Goal: Contribute content: Add original content to the website for others to see

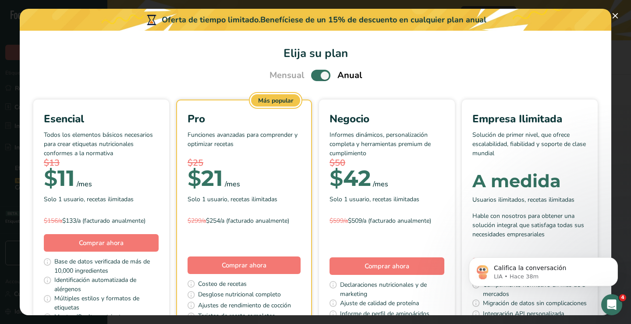
scroll to position [113, 0]
click at [315, 76] on span "Pick Your Pricing Plan Modal" at bounding box center [320, 75] width 19 height 11
click at [315, 76] on input "Pick Your Pricing Plan Modal" at bounding box center [314, 76] width 6 height 6
checkbox input "false"
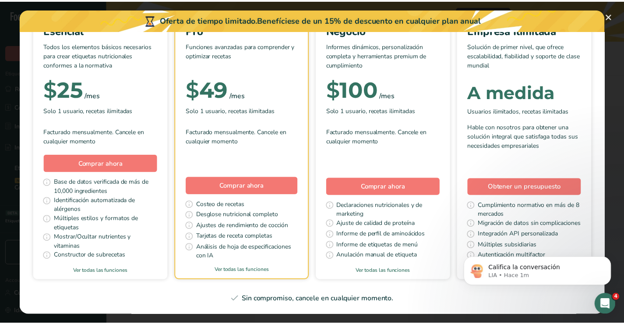
scroll to position [217, 0]
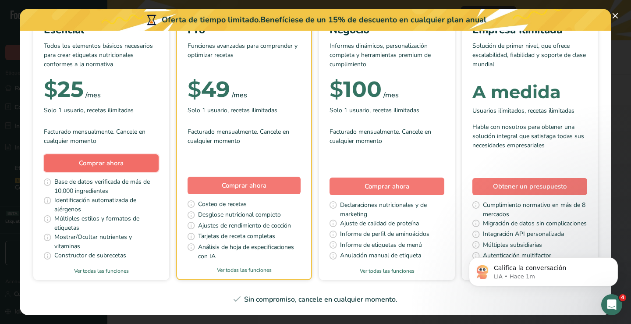
click at [124, 159] on span "Comprar ahora" at bounding box center [101, 163] width 45 height 9
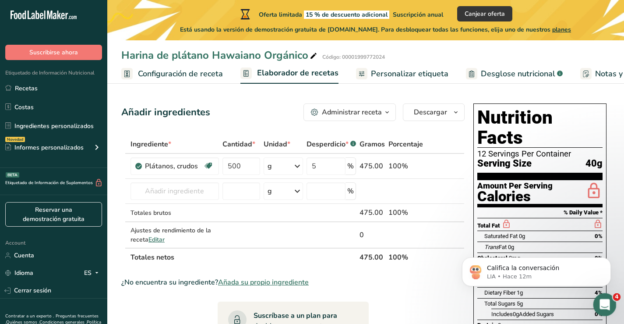
click at [609, 305] on div "Abrir Intercom Messenger" at bounding box center [603, 303] width 29 height 29
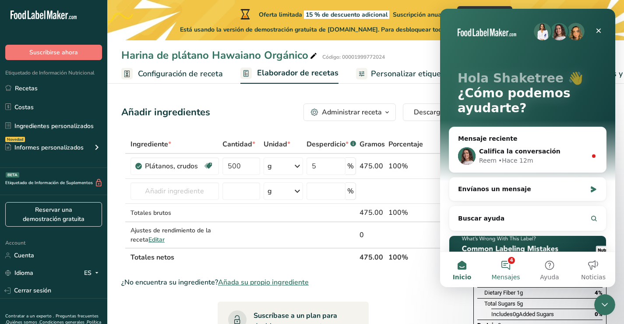
click at [507, 266] on button "4 Mensajes" at bounding box center [506, 269] width 44 height 35
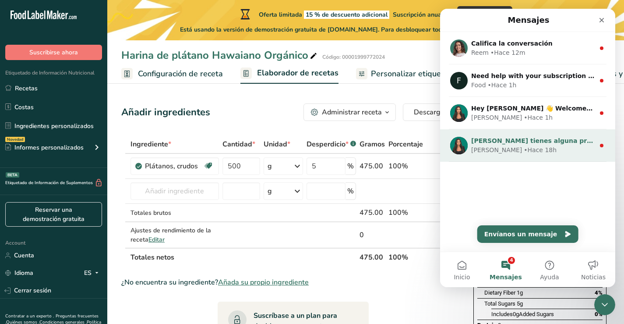
click at [518, 147] on div "Aya • Hace 18h" at bounding box center [534, 149] width 124 height 9
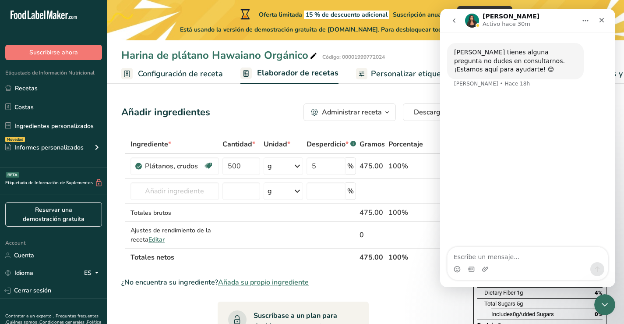
click at [519, 258] on textarea "Escribe un mensaje..." at bounding box center [528, 254] width 160 height 15
type textarea "ya se hizo el pago como procedo para contionuar"
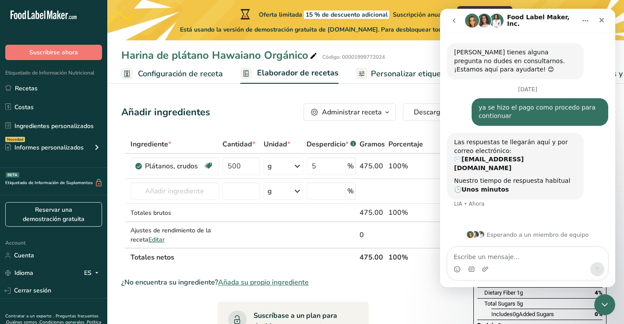
click at [523, 259] on textarea "Escribe un mensaje..." at bounding box center [528, 254] width 160 height 15
type textarea "oka"
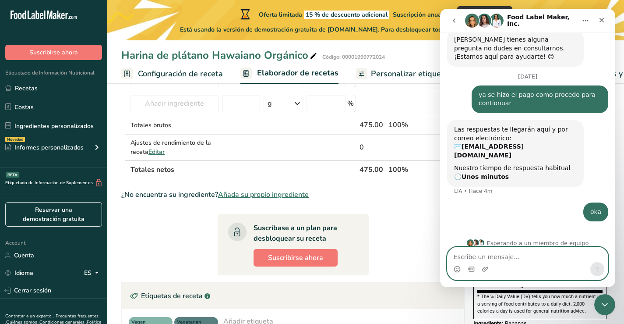
scroll to position [224, 0]
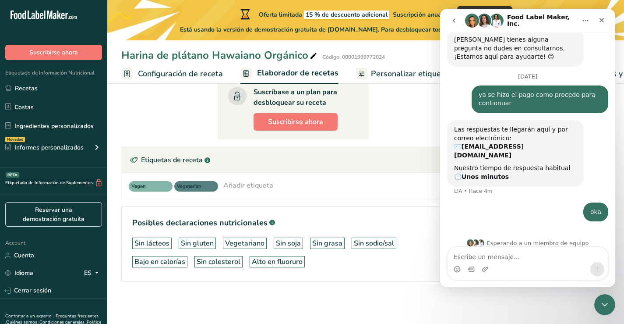
click at [251, 184] on div "Añadir etiqueta" at bounding box center [249, 185] width 50 height 11
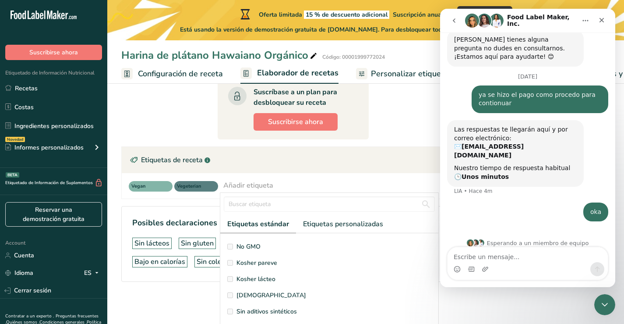
scroll to position [165, 0]
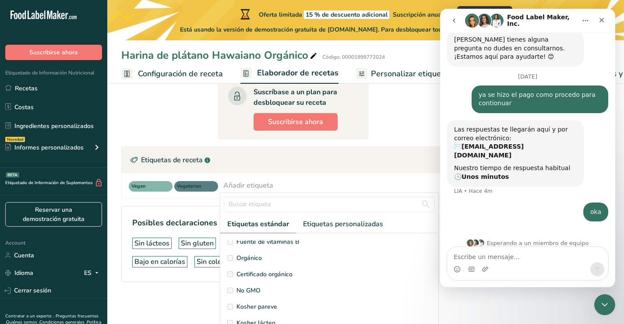
click at [243, 256] on span "Orgánico" at bounding box center [249, 257] width 25 height 9
click at [244, 256] on span "Orgánico" at bounding box center [249, 257] width 25 height 9
click at [372, 114] on section "Ingrediente * Cantidad * Unidad * Desperdicio * .a-a{fill:#347362;}.b-a{fill:#f…" at bounding box center [293, 103] width 344 height 384
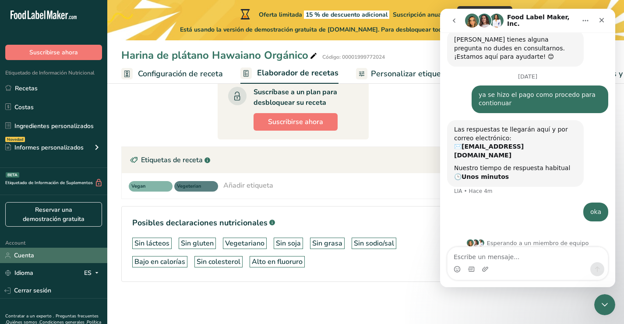
click at [27, 253] on link "Cuenta" at bounding box center [53, 255] width 107 height 15
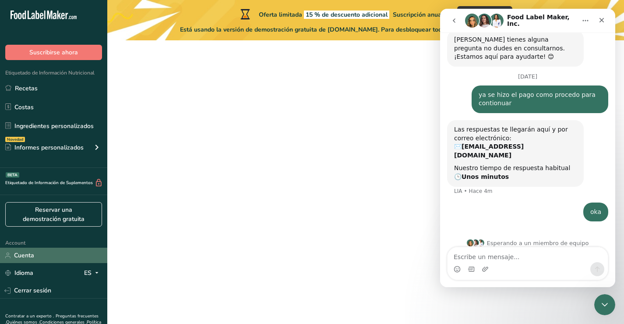
scroll to position [40, 0]
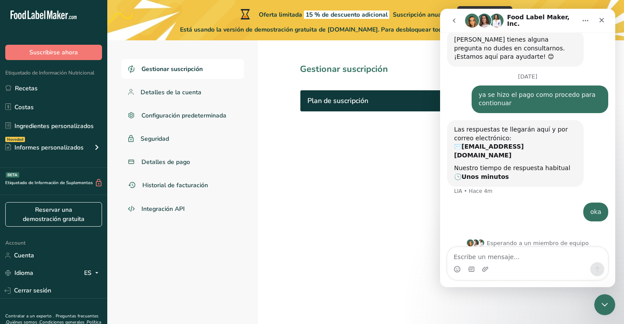
click at [392, 141] on section "Gestionar suscripción Plan de suscripción Ninguno" at bounding box center [411, 179] width 307 height 289
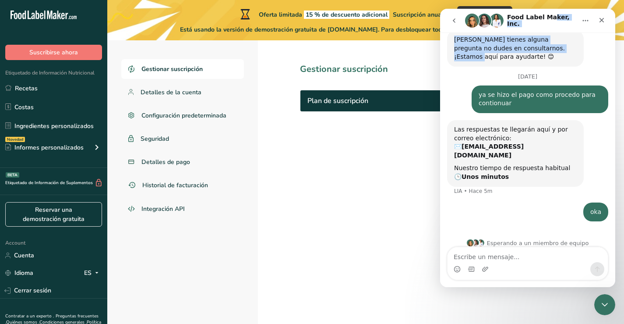
scroll to position [7, 0]
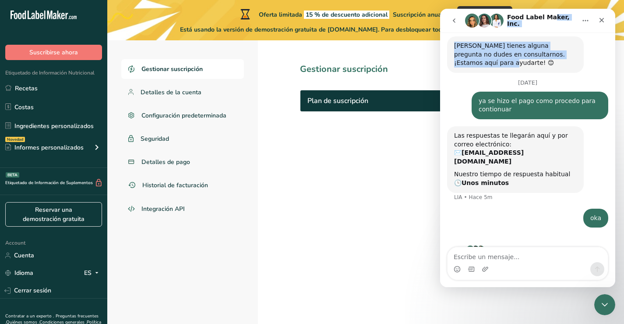
drag, startPoint x: 548, startPoint y: 15, endPoint x: 550, endPoint y: 71, distance: 55.7
click at [550, 71] on div "Food Label Maker, Inc. Si tienes alguna pregunta no dudes en consultarnos. ¡Est…" at bounding box center [527, 148] width 175 height 278
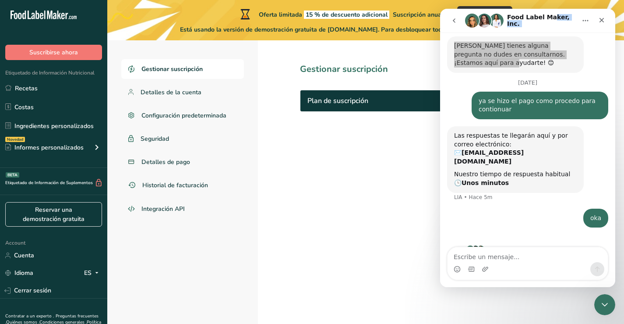
click at [373, 143] on section "Gestionar suscripción Plan de suscripción Ninguno" at bounding box center [411, 179] width 307 height 289
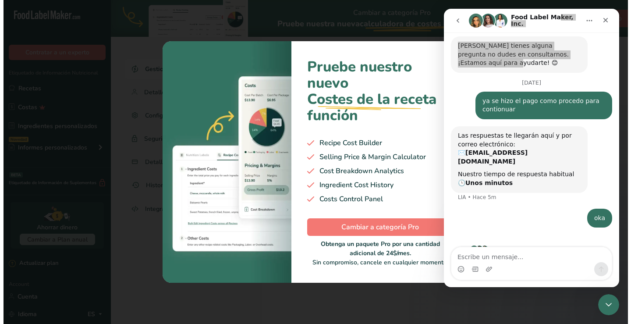
scroll to position [0, 0]
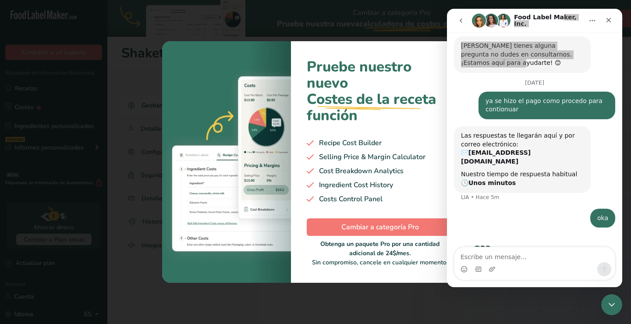
click at [432, 35] on div at bounding box center [315, 162] width 631 height 324
click at [461, 18] on icon "go back" at bounding box center [461, 20] width 7 height 7
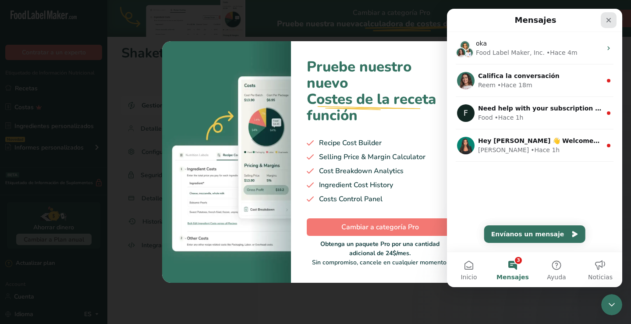
click at [615, 20] on div "Cerrar" at bounding box center [609, 20] width 16 height 16
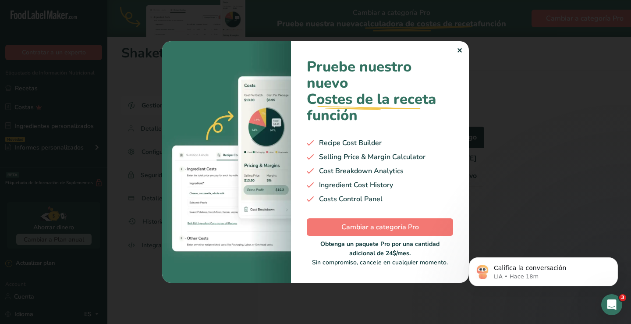
click at [460, 51] on div "✕" at bounding box center [460, 51] width 6 height 11
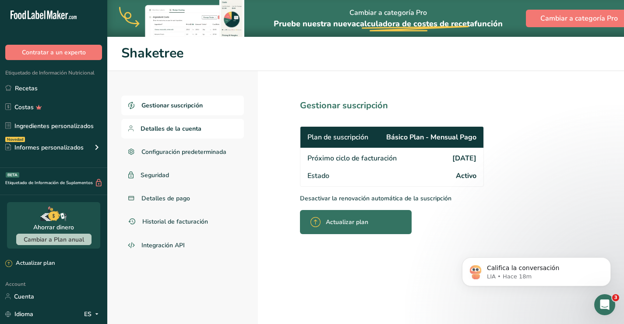
click at [170, 129] on span "Detalles de la cuenta" at bounding box center [171, 128] width 61 height 9
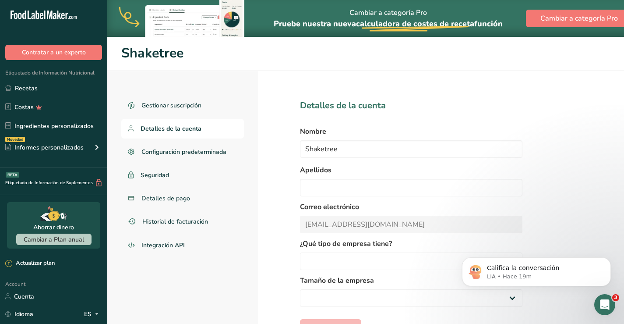
scroll to position [36, 0]
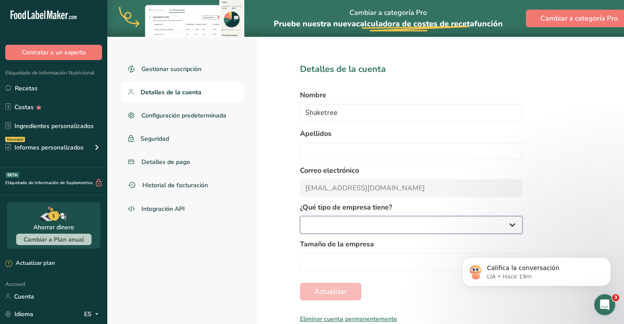
click at [370, 227] on select at bounding box center [411, 225] width 223 height 18
click at [472, 230] on select at bounding box center [411, 225] width 223 height 18
click at [514, 227] on select at bounding box center [411, 225] width 223 height 18
drag, startPoint x: 468, startPoint y: 256, endPoint x: 434, endPoint y: 292, distance: 49.9
click html "Califica la conversación LIA • Hace 19m"
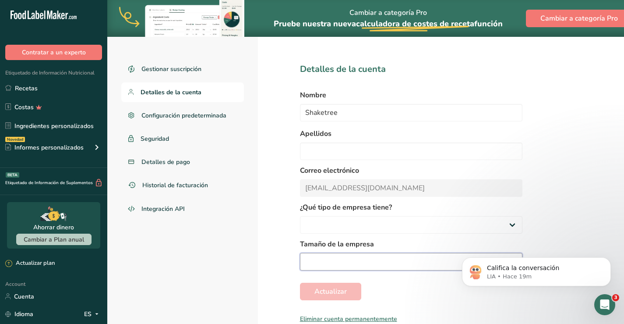
click at [409, 257] on select at bounding box center [411, 262] width 223 height 18
click at [26, 88] on link "Recetas" at bounding box center [53, 88] width 107 height 17
select select "8"
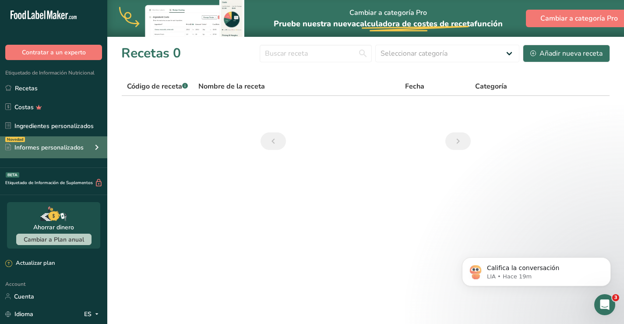
click at [57, 143] on div "Informes personalizados" at bounding box center [44, 147] width 78 height 9
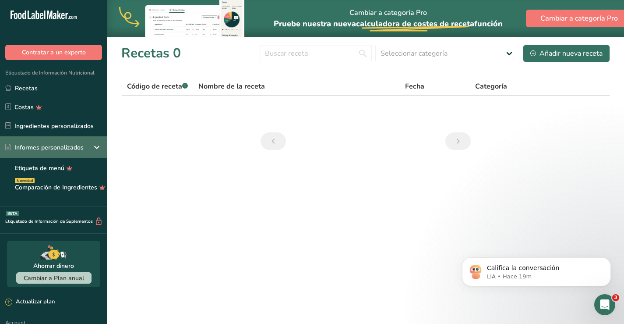
click at [57, 143] on div "Informes personalizados" at bounding box center [44, 147] width 78 height 9
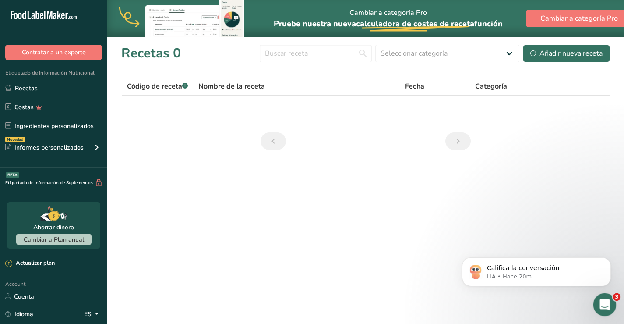
click at [605, 303] on icon "Abrir Intercom Messenger" at bounding box center [604, 303] width 14 height 14
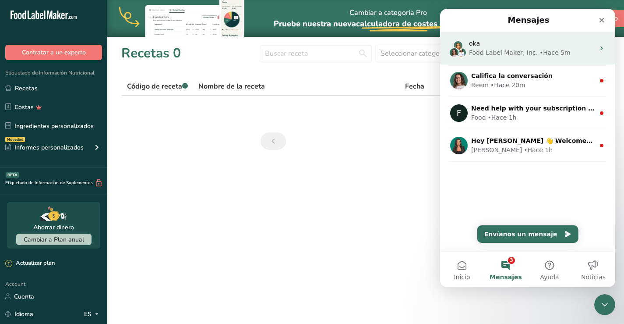
click at [522, 48] on div "oka" at bounding box center [532, 43] width 126 height 9
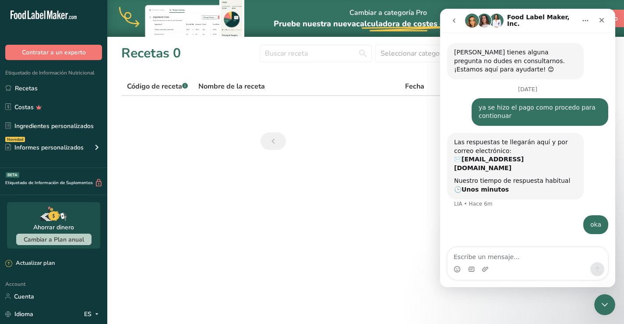
scroll to position [13, 0]
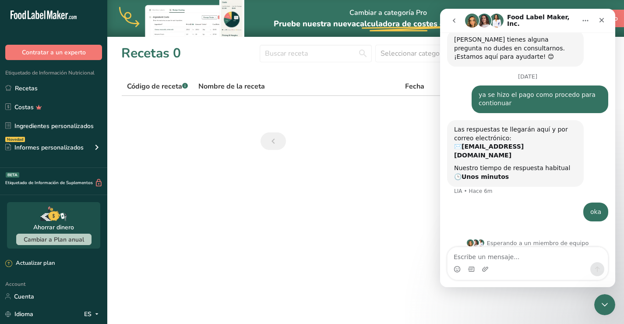
click at [456, 21] on icon "go back" at bounding box center [454, 20] width 7 height 7
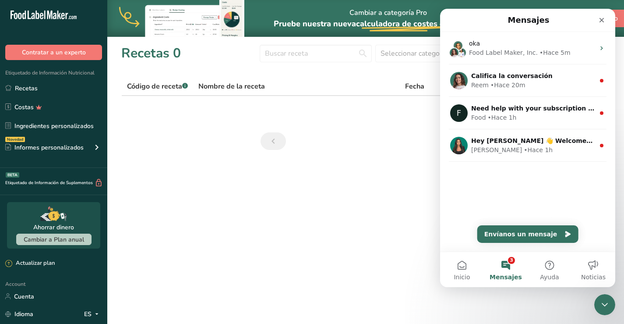
scroll to position [0, 0]
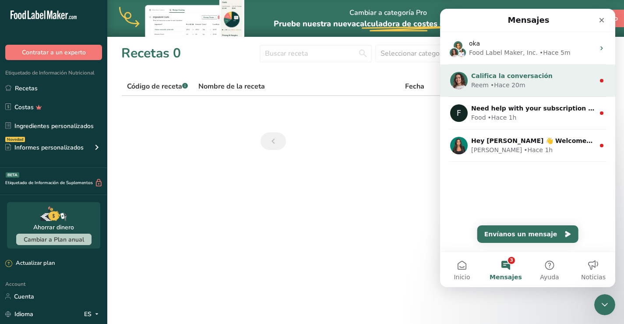
click at [511, 78] on span "Califica la conversación" at bounding box center [513, 75] width 82 height 7
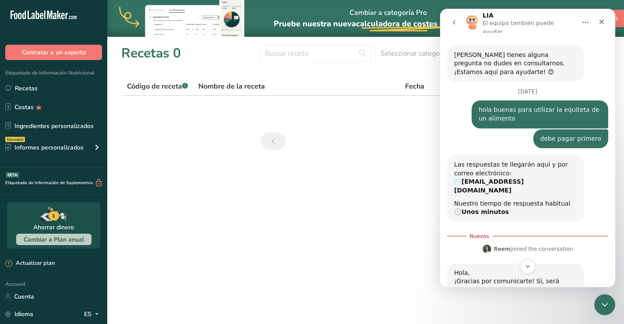
scroll to position [232, 0]
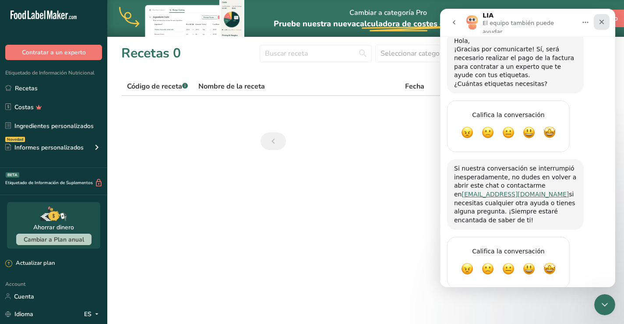
click at [604, 20] on icon "Cerrar" at bounding box center [602, 21] width 7 height 7
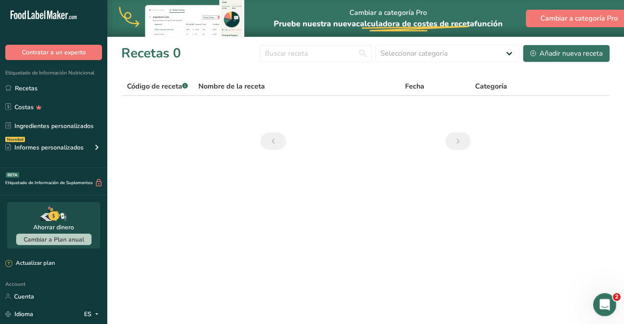
click at [610, 304] on div "Abrir Intercom Messenger" at bounding box center [603, 303] width 29 height 29
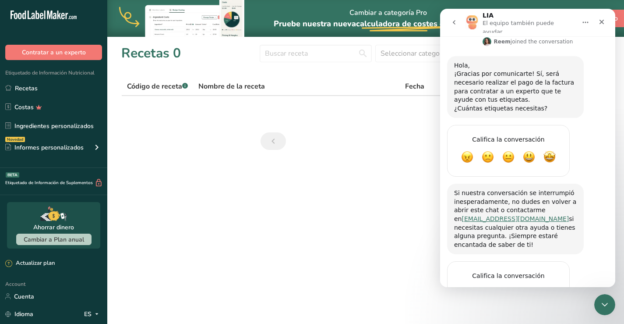
scroll to position [217, 0]
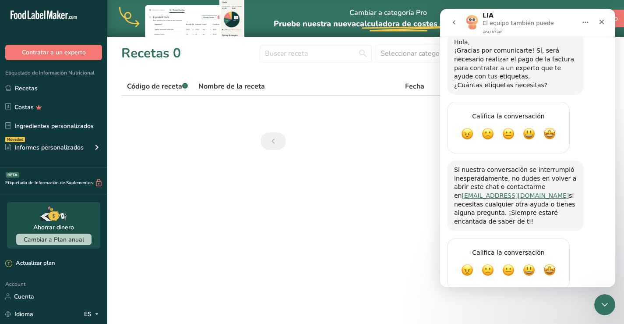
click at [456, 21] on icon "go back" at bounding box center [454, 22] width 7 height 7
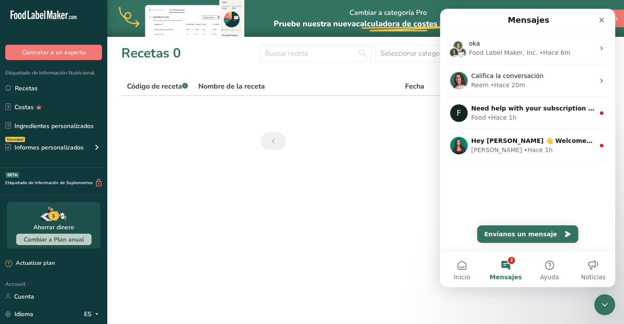
scroll to position [0, 0]
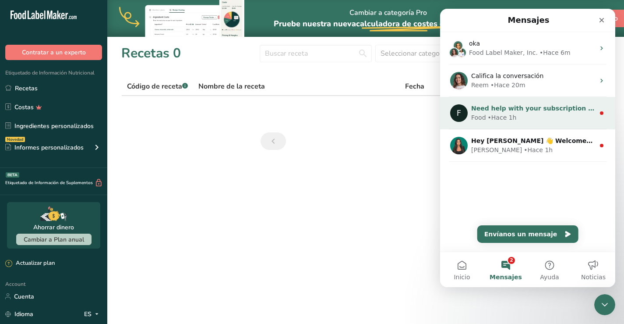
click at [530, 111] on span "Need help with your subscription plan? We're just a message away!" at bounding box center [589, 108] width 234 height 7
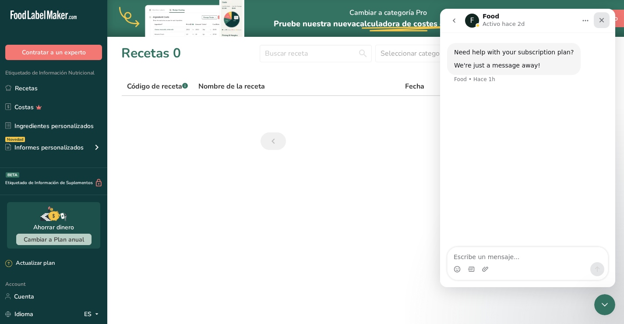
click at [602, 21] on icon "Cerrar" at bounding box center [602, 20] width 7 height 7
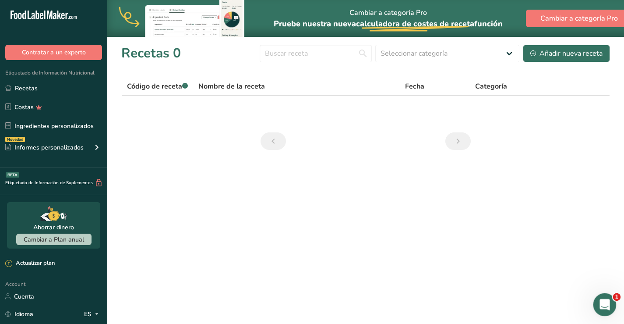
click at [603, 309] on icon "Abrir Intercom Messenger" at bounding box center [604, 303] width 14 height 14
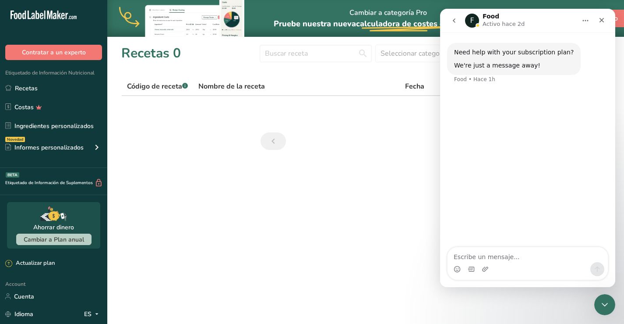
click at [458, 19] on button "go back" at bounding box center [454, 20] width 17 height 17
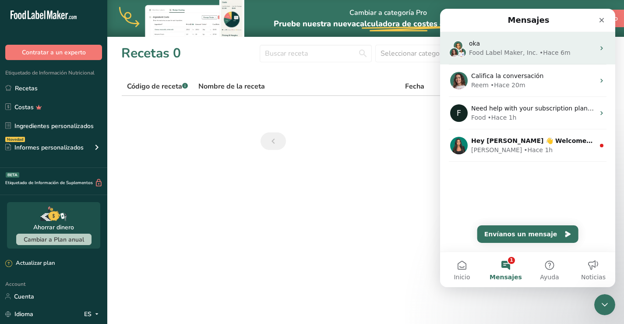
click at [503, 45] on div "oka" at bounding box center [532, 43] width 126 height 9
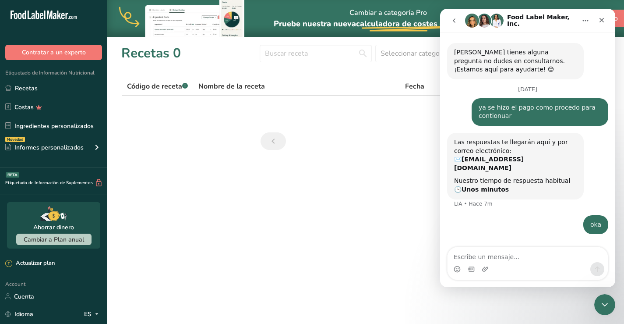
scroll to position [13, 0]
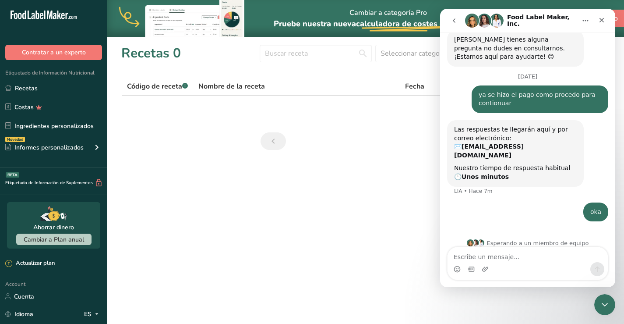
click at [542, 259] on textarea "Escribe un mensaje..." at bounding box center [528, 254] width 160 height 15
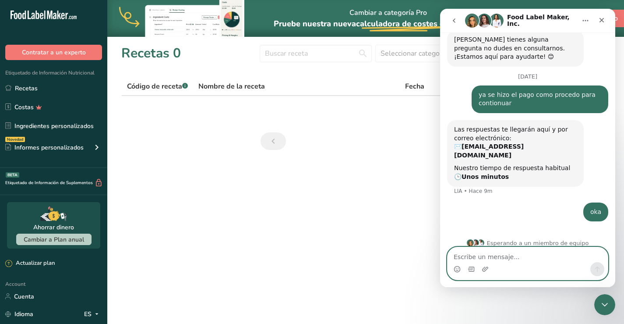
click at [511, 259] on textarea "Escribe un mensaje..." at bounding box center [528, 254] width 160 height 15
type textarea "aqui ando aun"
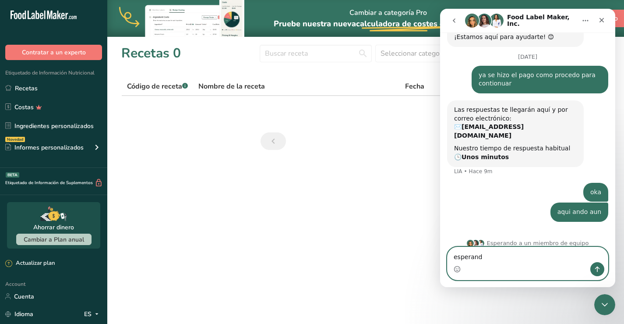
type textarea "esperando"
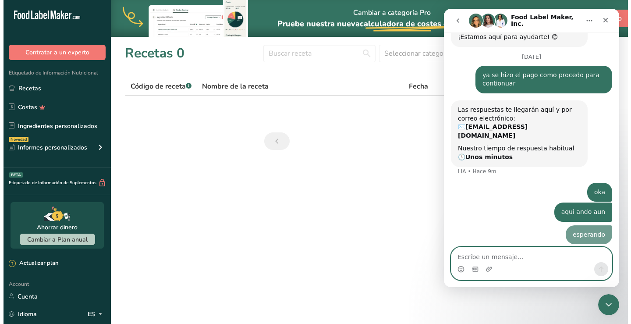
scroll to position [53, 0]
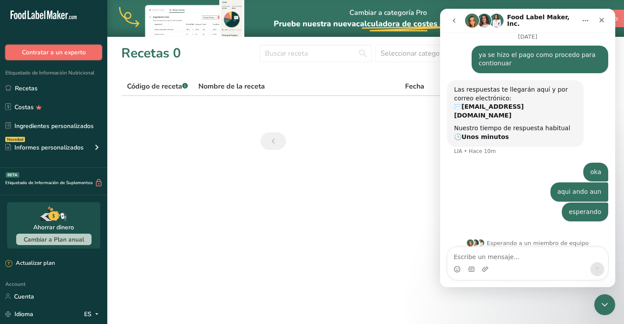
click at [38, 53] on button "Contratar a un experto" at bounding box center [53, 52] width 97 height 15
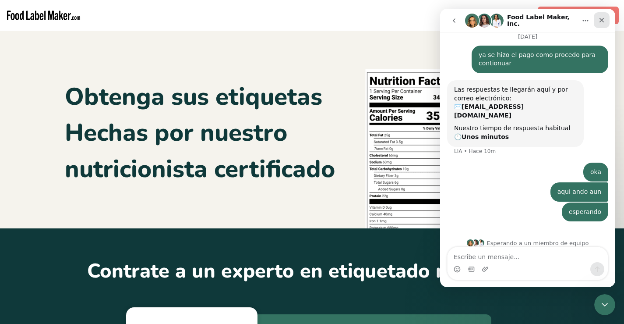
click at [603, 23] on icon "Cerrar" at bounding box center [602, 20] width 7 height 7
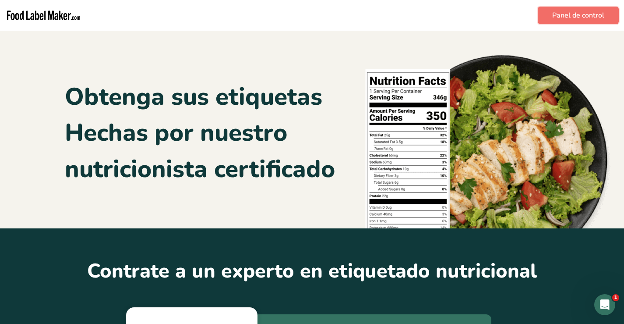
click at [569, 13] on link "Panel de control" at bounding box center [578, 16] width 81 height 18
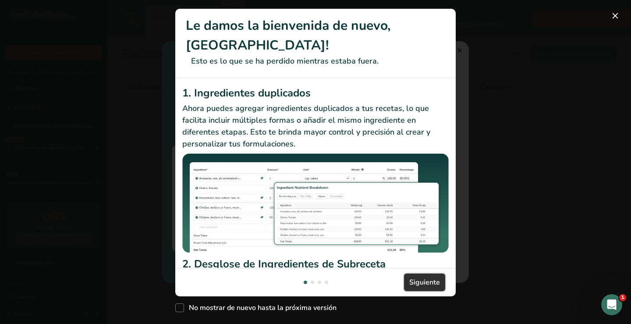
click at [418, 277] on span "Siguiente" at bounding box center [424, 282] width 31 height 11
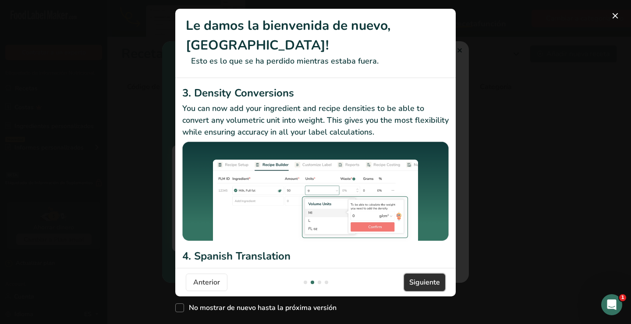
click at [419, 277] on span "Siguiente" at bounding box center [424, 282] width 31 height 11
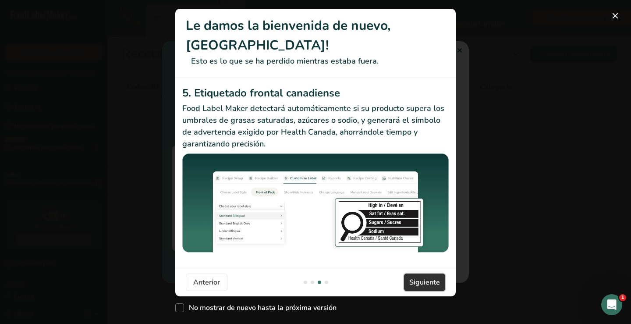
click at [419, 277] on span "Siguiente" at bounding box center [424, 282] width 31 height 11
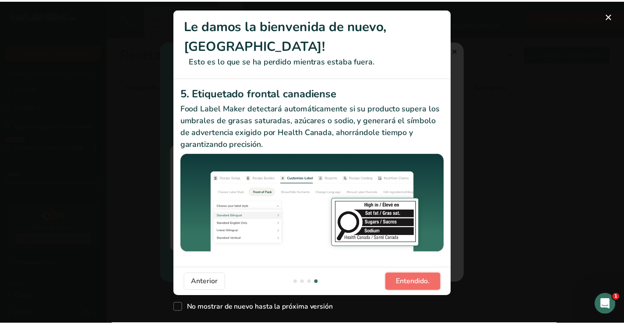
scroll to position [0, 841]
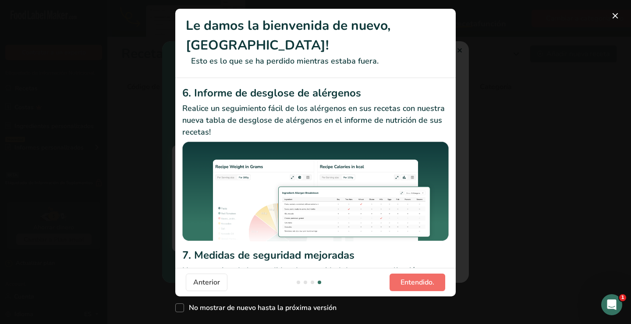
click at [419, 269] on footer "Anterior Entendido." at bounding box center [315, 282] width 280 height 28
click at [413, 286] on span "Entendido." at bounding box center [418, 282] width 34 height 11
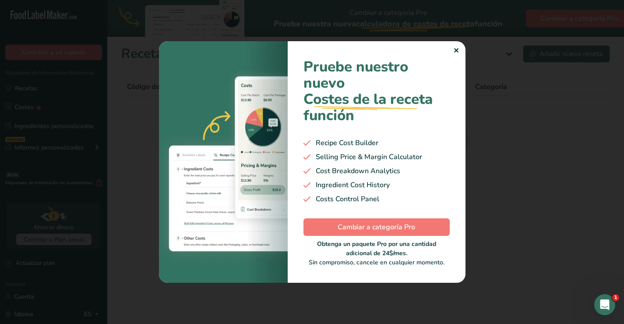
click at [456, 53] on div "✕" at bounding box center [457, 51] width 6 height 11
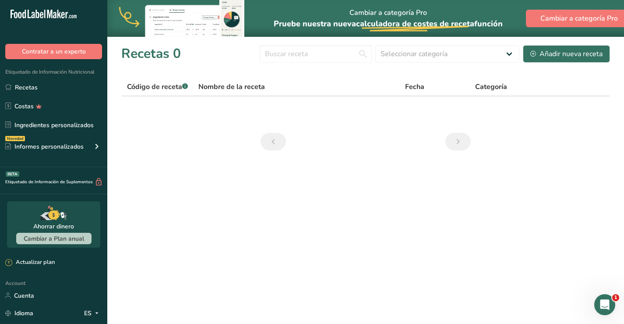
scroll to position [0, 0]
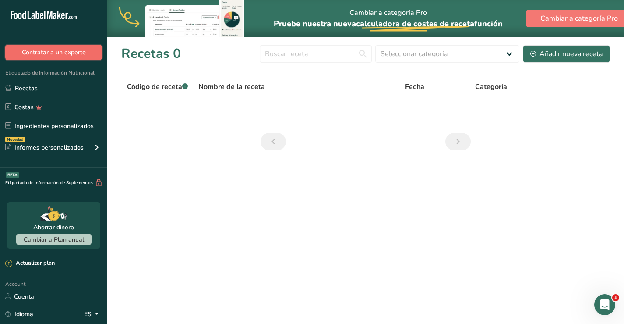
click at [65, 53] on button "Contratar a un experto" at bounding box center [53, 52] width 97 height 15
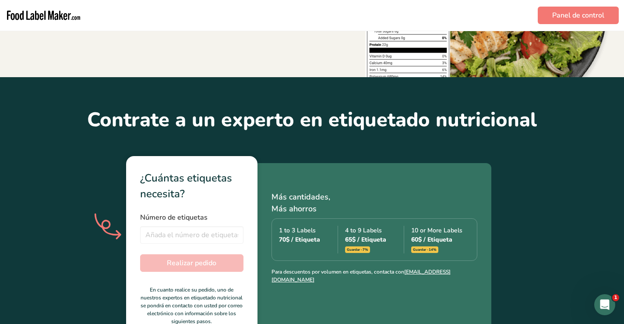
scroll to position [219, 0]
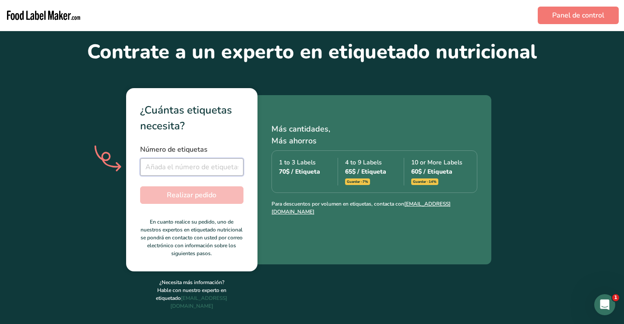
click at [212, 167] on input "number" at bounding box center [191, 167] width 103 height 18
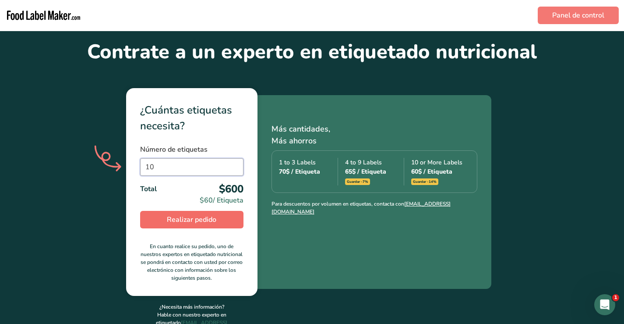
type input "1"
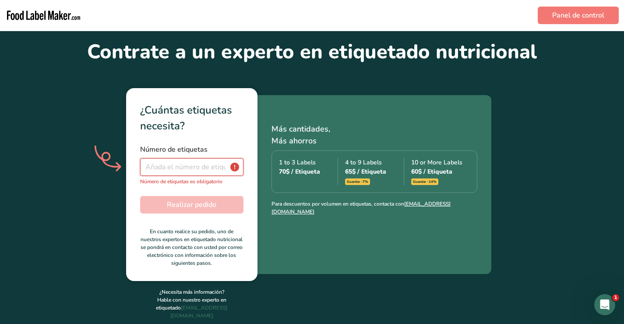
type input "3"
click at [592, 21] on link "Panel de control" at bounding box center [578, 16] width 81 height 18
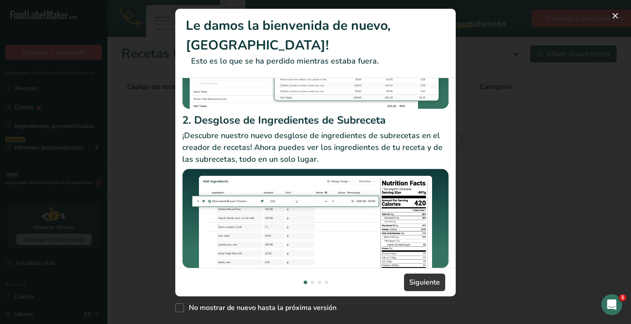
scroll to position [149, 0]
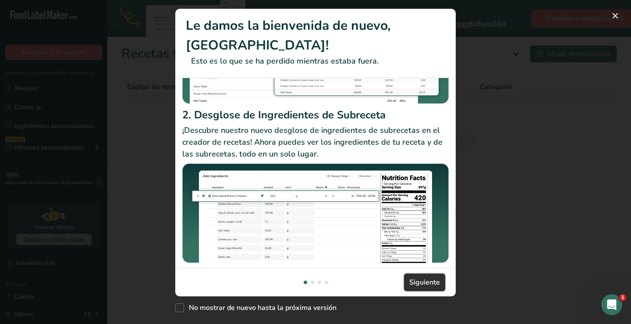
click at [430, 281] on span "Siguiente" at bounding box center [424, 282] width 31 height 11
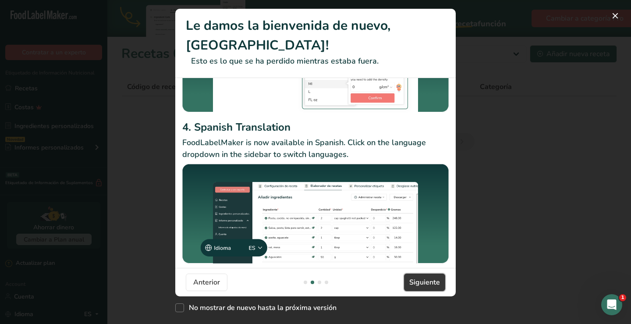
scroll to position [129, 0]
click at [430, 283] on span "Siguiente" at bounding box center [424, 282] width 31 height 11
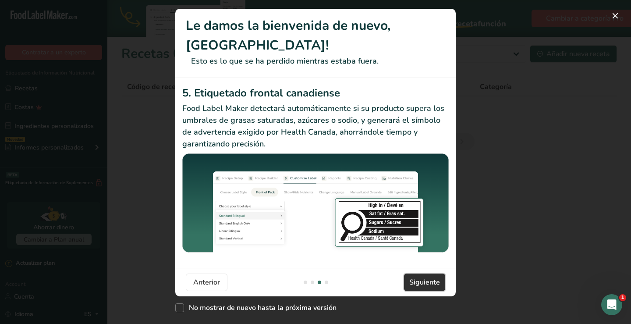
click at [430, 283] on span "Siguiente" at bounding box center [424, 282] width 31 height 11
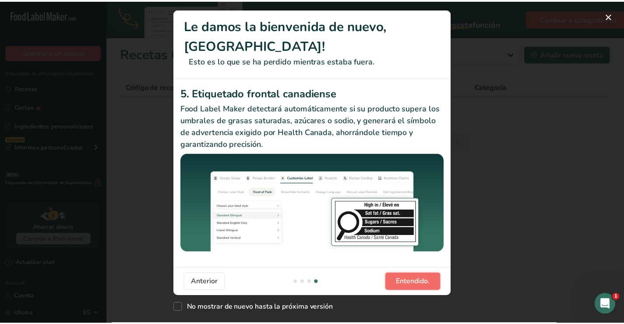
scroll to position [0, 841]
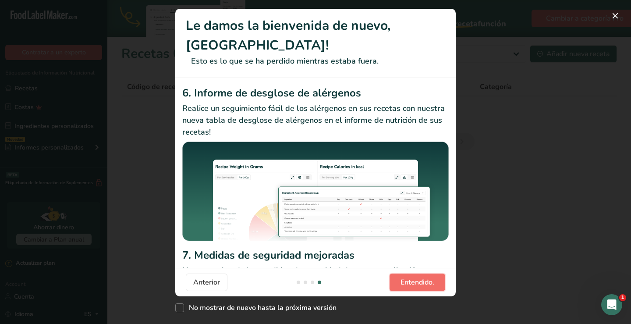
click at [430, 283] on span "Entendido." at bounding box center [418, 282] width 34 height 11
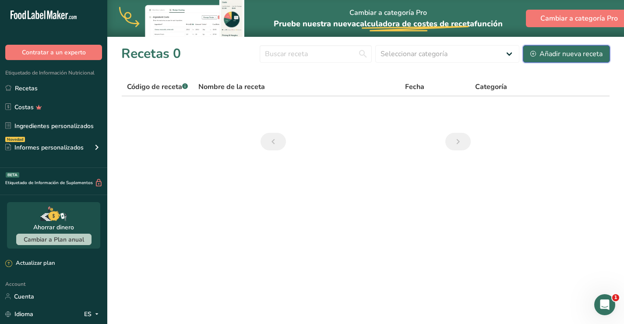
click at [555, 53] on div "Añadir nueva receta" at bounding box center [567, 54] width 72 height 11
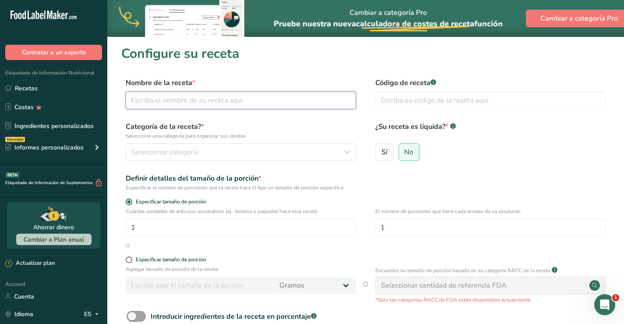
click at [221, 100] on input "text" at bounding box center [241, 101] width 231 height 18
type input "Harina de plátano Hawaiano Orgánico"
click at [438, 100] on input "text" at bounding box center [491, 101] width 231 height 18
type input "000019990001"
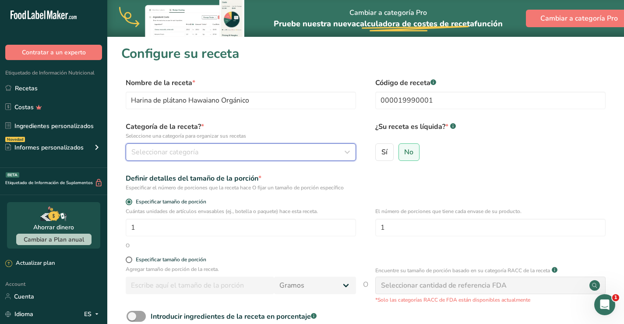
click at [220, 154] on div "Seleccionar categoría" at bounding box center [238, 152] width 214 height 11
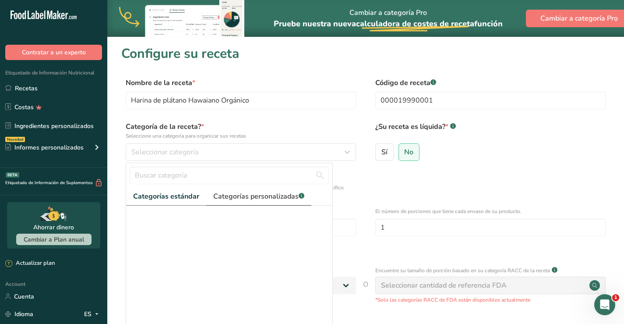
click at [256, 199] on span "Categorías personalizadas .a-a{fill:#347362;}.b-a{fill:#fff;}" at bounding box center [258, 196] width 91 height 11
click at [152, 195] on span "Categorías estándar" at bounding box center [166, 196] width 66 height 11
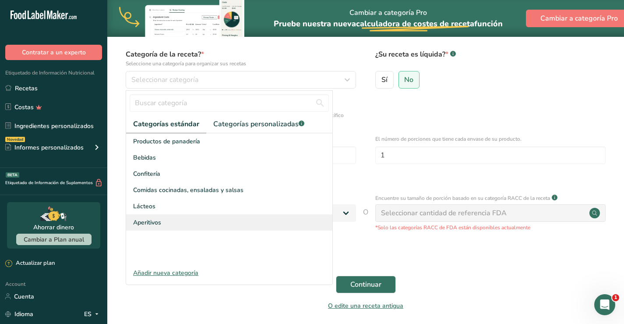
scroll to position [88, 0]
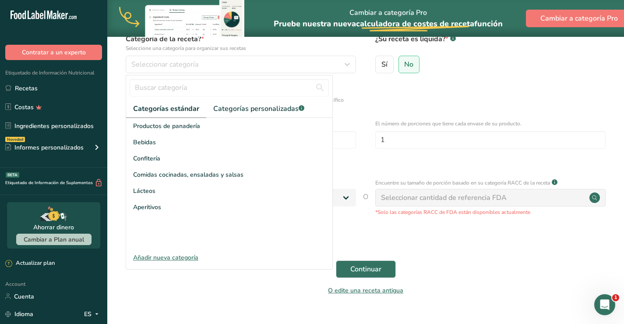
click at [170, 257] on div "Añadir nueva categoría" at bounding box center [229, 257] width 206 height 9
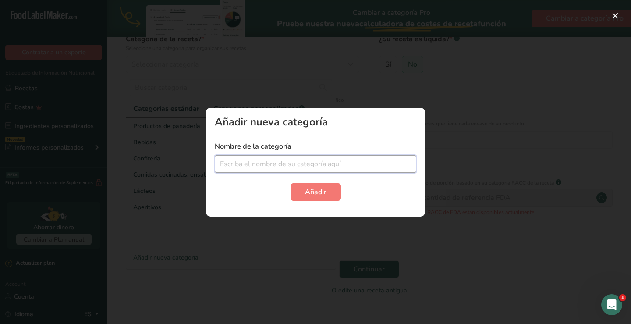
click at [271, 162] on input "text" at bounding box center [316, 164] width 202 height 18
type input "Plátano Orgánico"
click at [325, 192] on span "Añadir" at bounding box center [315, 192] width 21 height 11
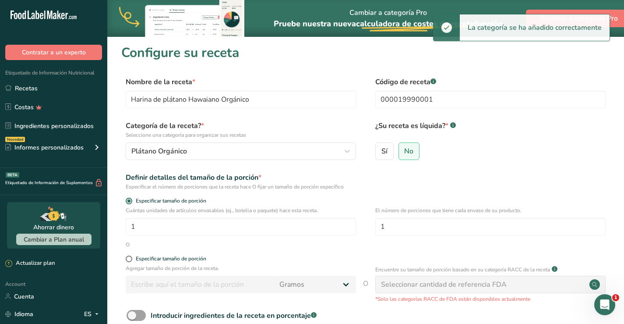
scroll to position [0, 0]
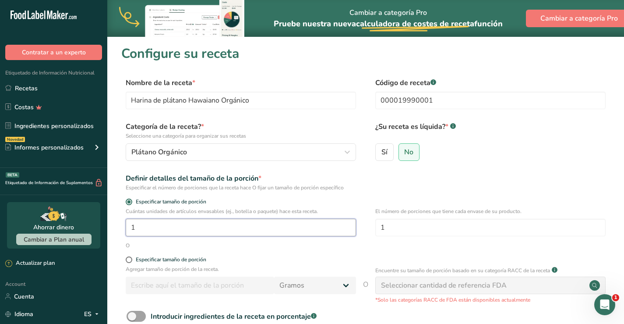
click at [202, 226] on input "1" at bounding box center [241, 228] width 231 height 18
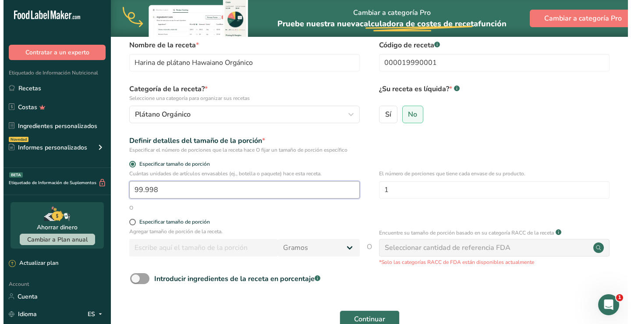
scroll to position [88, 0]
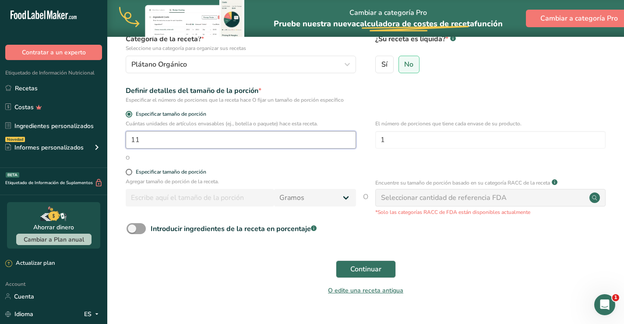
type input "1"
click at [128, 170] on span at bounding box center [129, 172] width 7 height 7
click at [128, 170] on input "Especificar tamaño de porción" at bounding box center [129, 172] width 6 height 6
radio input "true"
radio input "false"
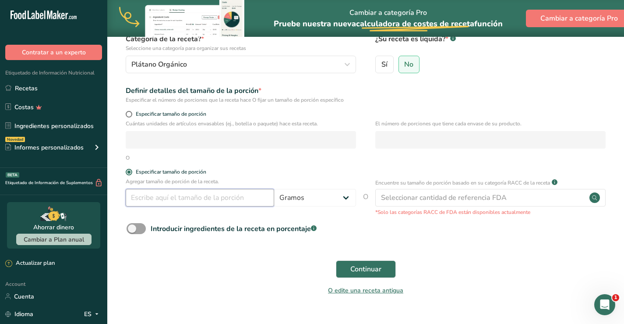
click at [144, 195] on input "number" at bounding box center [200, 198] width 149 height 18
type input "1"
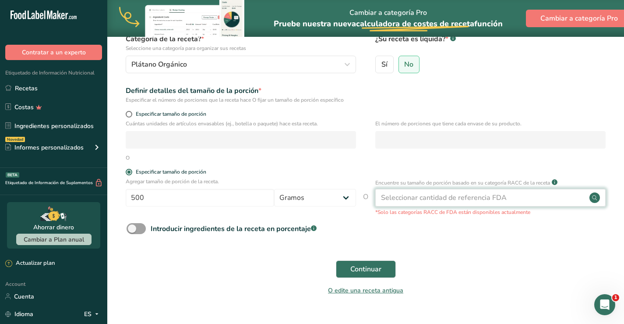
click at [408, 198] on div "Seleccionar cantidad de referencia FDA" at bounding box center [444, 197] width 126 height 11
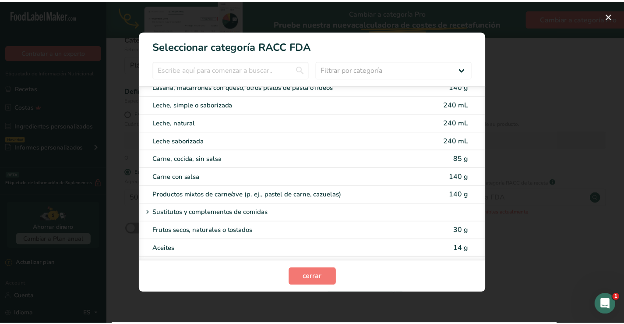
scroll to position [1139, 0]
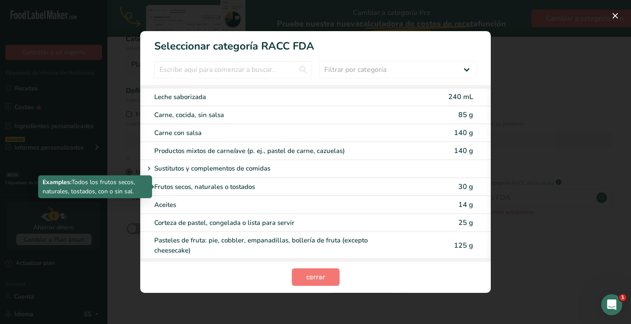
click at [195, 188] on div "Frutos secos, naturales o tostados" at bounding box center [278, 187] width 249 height 10
type input "30"
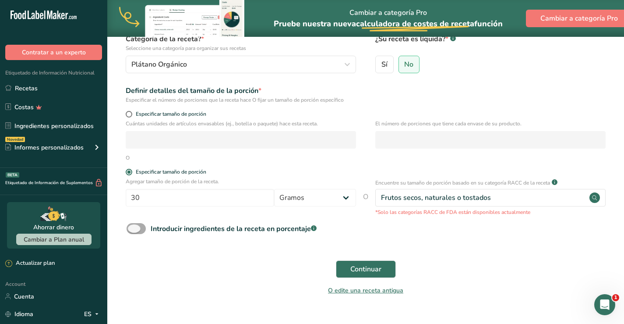
click at [139, 228] on span at bounding box center [136, 228] width 19 height 11
click at [132, 228] on input "Introducir ingredientes de la receta en porcentaje .a-a{fill:#347362;}.b-a{fill…" at bounding box center [130, 229] width 6 height 6
checkbox input "true"
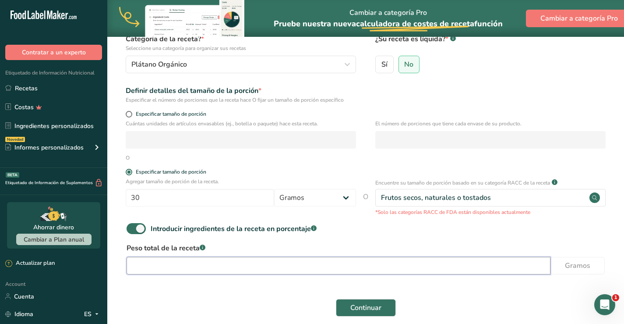
click at [190, 269] on input "number" at bounding box center [339, 266] width 424 height 18
type input "500"
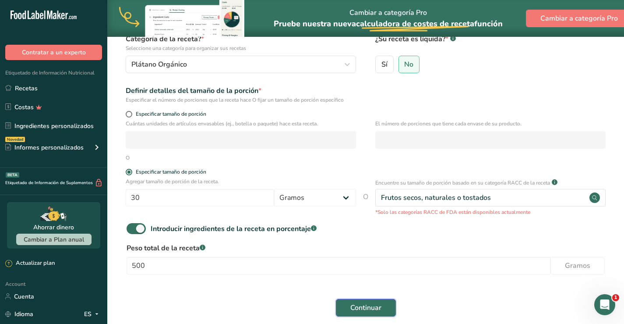
click at [378, 308] on span "Continuar" at bounding box center [366, 307] width 31 height 11
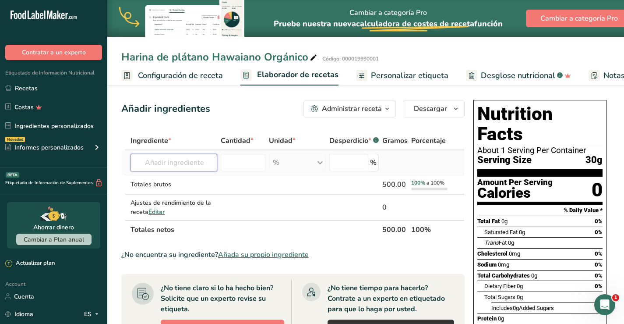
click at [171, 163] on input "text" at bounding box center [174, 163] width 87 height 18
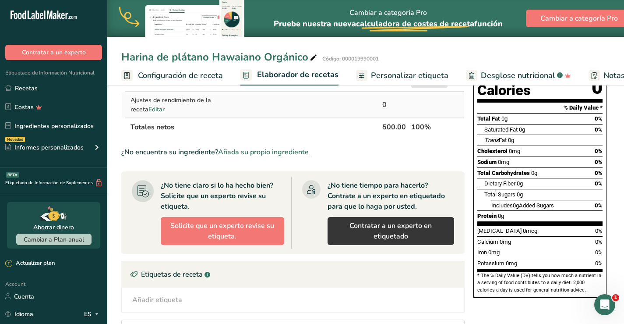
scroll to position [37, 0]
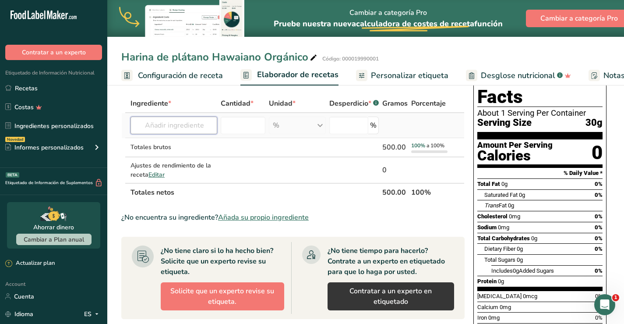
click at [183, 128] on input "text" at bounding box center [174, 126] width 87 height 18
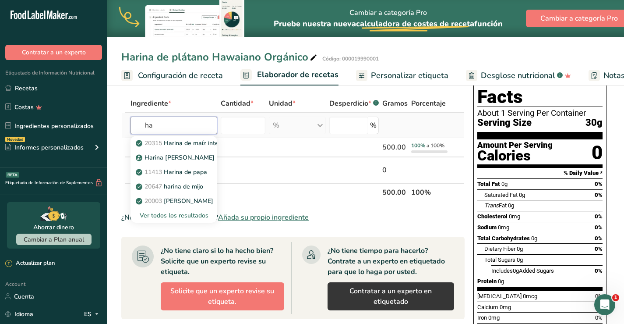
type input "h"
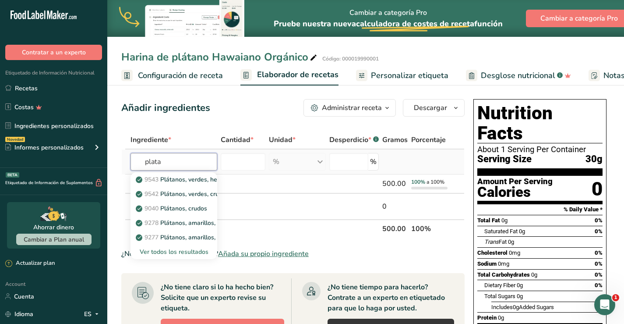
scroll to position [0, 0]
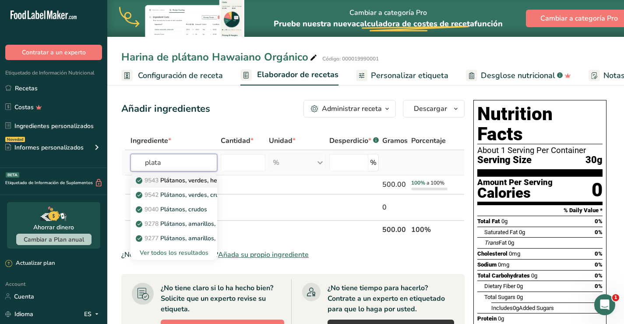
type input "plata"
click at [181, 180] on p "9543 Plátanos, verdes, hervidos" at bounding box center [186, 180] width 96 height 9
type input "Plantains, green, boiled"
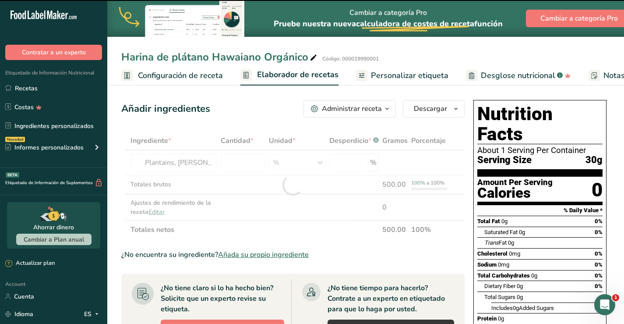
type input "0"
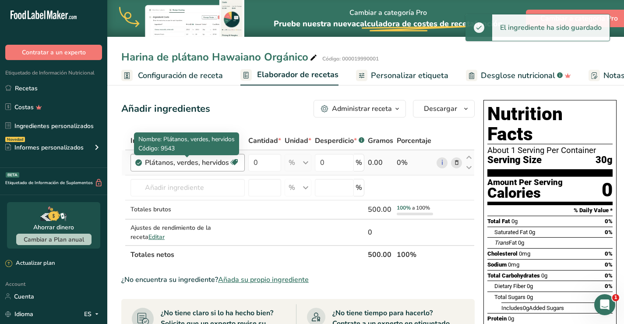
click at [175, 164] on div "Plátanos, verdes, hervidos" at bounding box center [187, 162] width 84 height 11
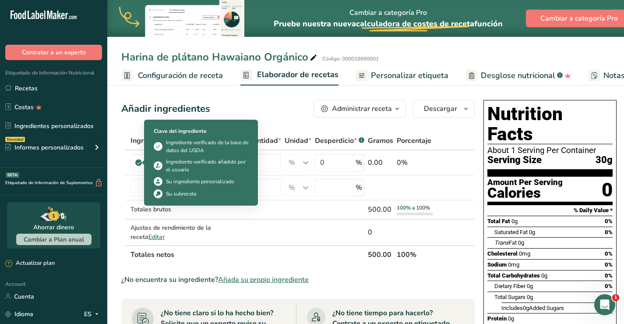
click at [145, 185] on div "Clave del ingrediente Ingrediente verificado de la base de datos del USDA Ingre…" at bounding box center [201, 163] width 114 height 86
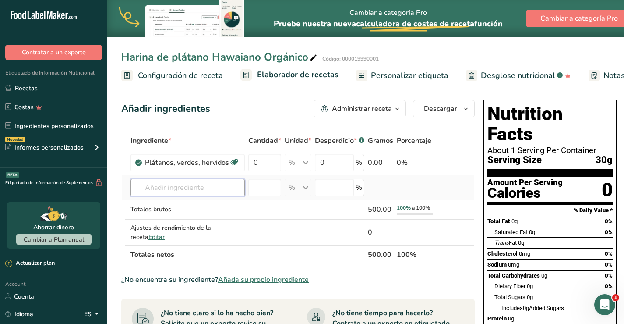
click at [140, 188] on input "text" at bounding box center [188, 188] width 114 height 18
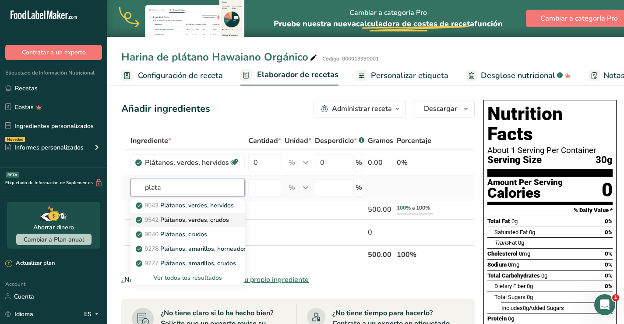
type input "plata"
click at [183, 217] on p "9542 Plátanos, verdes, crudos" at bounding box center [184, 219] width 92 height 9
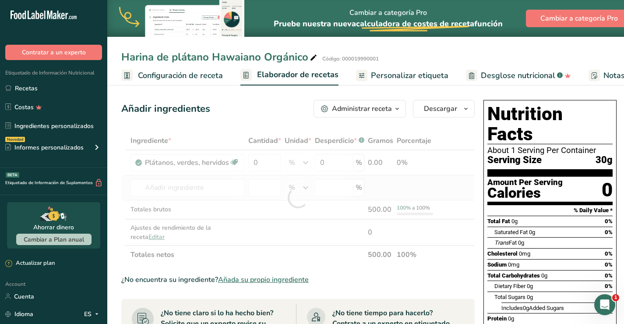
type input "Plantains, green, raw"
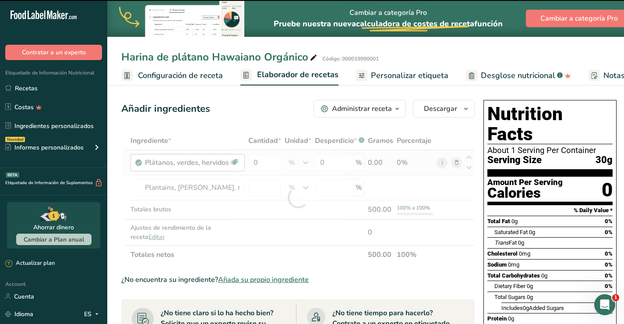
type input "0"
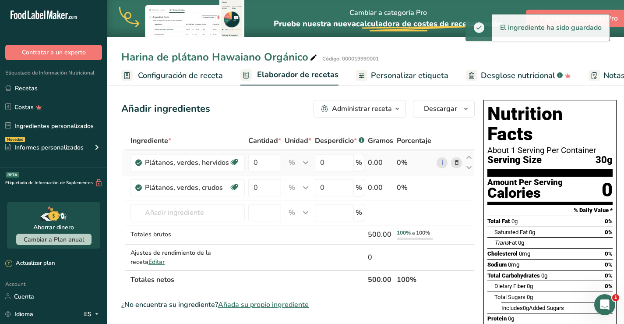
click at [457, 163] on icon at bounding box center [457, 162] width 6 height 9
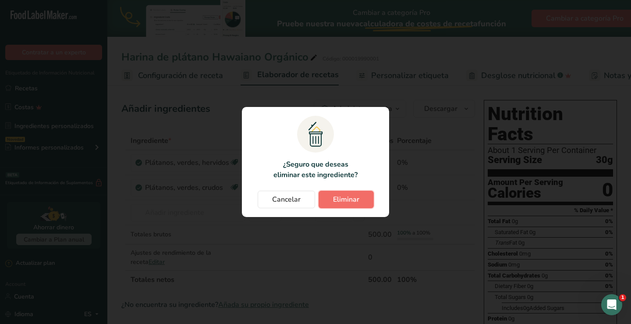
click at [343, 203] on span "Eliminar" at bounding box center [346, 199] width 26 height 11
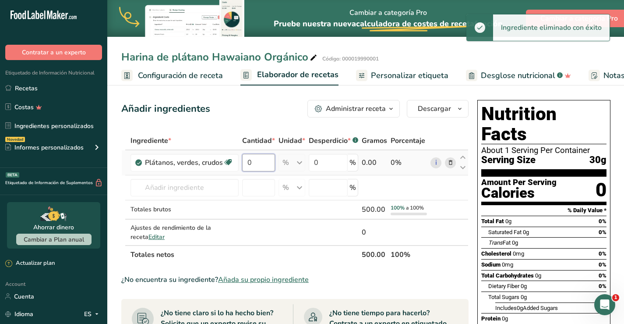
click at [251, 160] on input "0" at bounding box center [258, 163] width 33 height 18
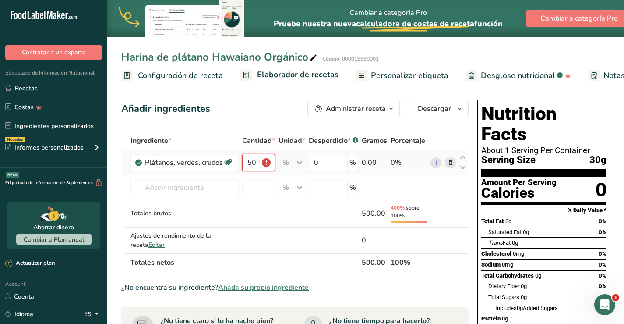
type input "5"
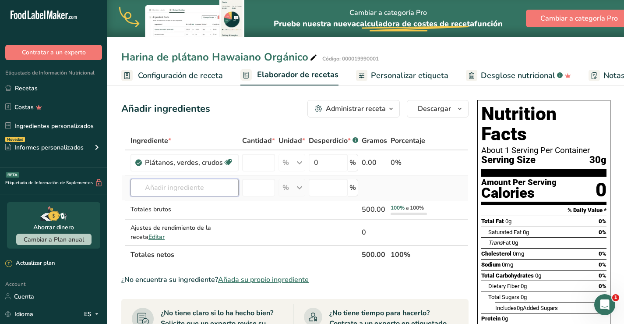
type input "0"
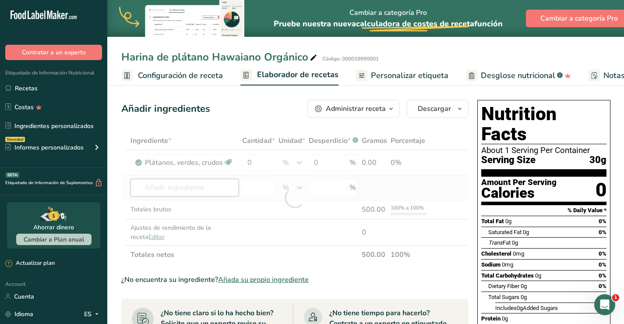
click at [178, 188] on div "Ingrediente * Cantidad * Unidad * Desperdicio * .a-a{fill:#347362;}.b-a{fill:#f…" at bounding box center [295, 197] width 348 height 132
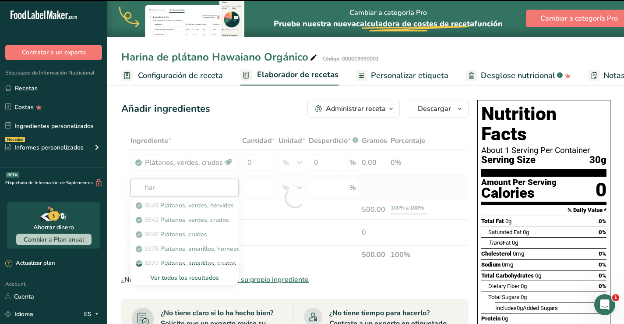
type input "hari"
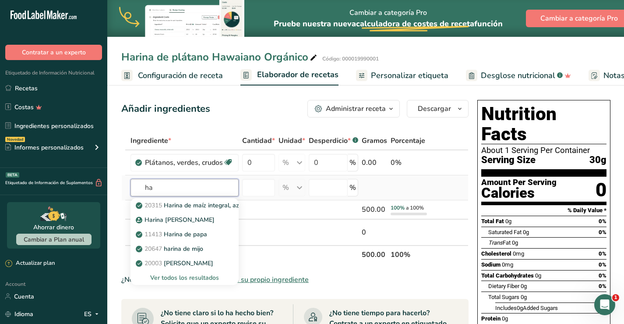
type input "h"
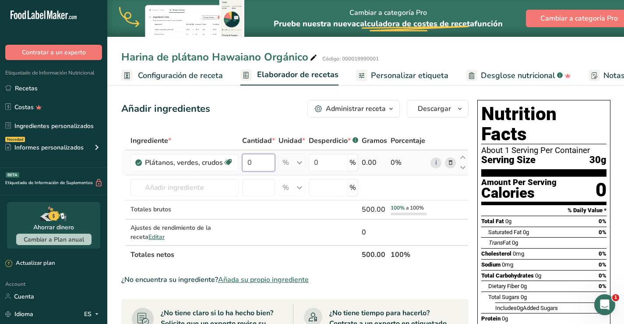
click at [258, 160] on input "0" at bounding box center [258, 163] width 33 height 18
type input "100"
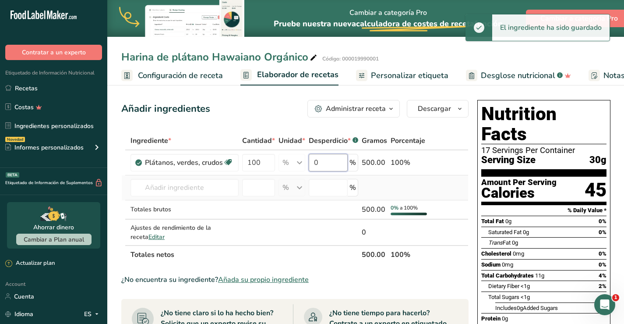
type input "1"
type input "2"
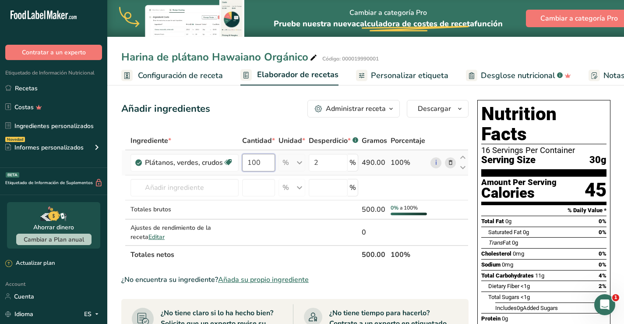
drag, startPoint x: 263, startPoint y: 164, endPoint x: 241, endPoint y: 164, distance: 21.0
click at [241, 164] on td "100" at bounding box center [259, 162] width 36 height 25
type input "25"
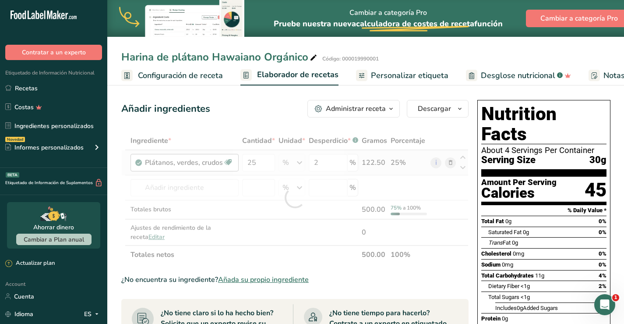
click at [227, 163] on div "Ingrediente * Cantidad * Unidad * Desperdicio * .a-a{fill:#347362;}.b-a{fill:#f…" at bounding box center [295, 197] width 348 height 132
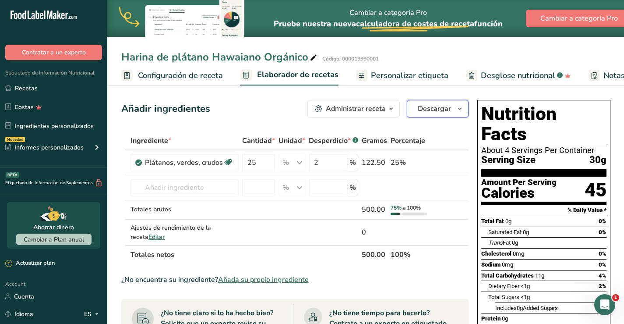
click at [436, 107] on span "Descargar" at bounding box center [434, 108] width 33 height 11
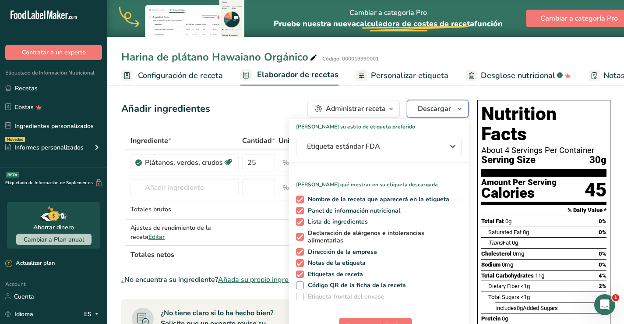
scroll to position [44, 0]
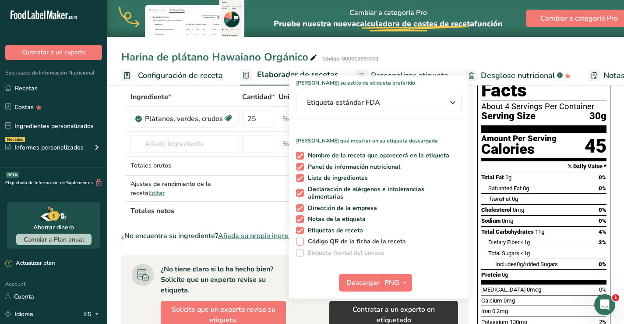
click at [298, 240] on span at bounding box center [300, 242] width 8 height 8
click at [298, 240] on input "Código QR de la ficha de la receta" at bounding box center [299, 241] width 6 height 6
click at [298, 240] on span at bounding box center [300, 242] width 8 height 8
click at [298, 240] on input "Código QR de la ficha de la receta" at bounding box center [299, 241] width 6 height 6
click at [299, 244] on span at bounding box center [300, 242] width 8 height 8
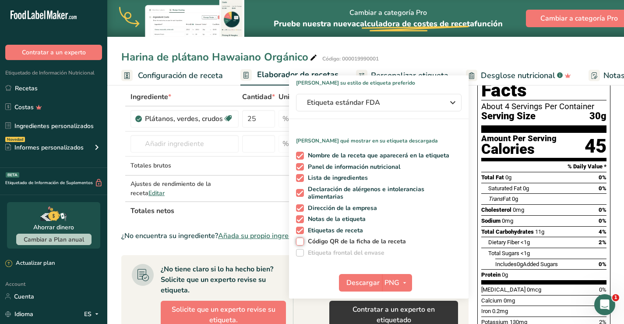
click at [299, 244] on input "Código QR de la ficha de la receta" at bounding box center [299, 241] width 6 height 6
checkbox input "true"
click at [299, 254] on span at bounding box center [300, 253] width 8 height 8
click at [373, 278] on span "Descargar" at bounding box center [363, 282] width 33 height 11
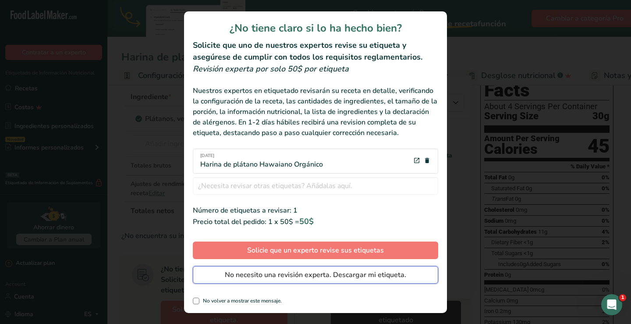
click at [309, 274] on span "No necesito una revisión experta. Descargar mi etiqueta." at bounding box center [315, 275] width 181 height 11
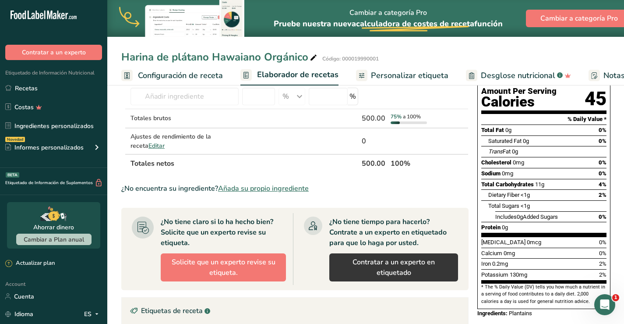
scroll to position [0, 0]
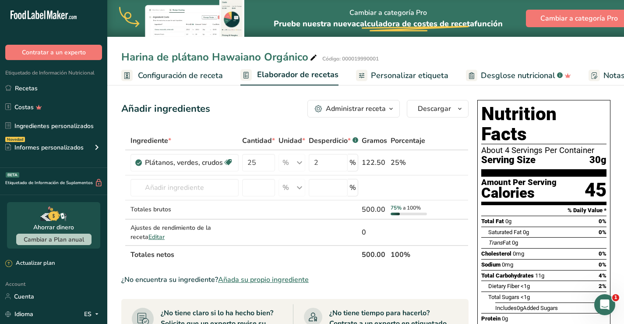
click at [403, 82] on link "Personalizar etiqueta" at bounding box center [402, 76] width 92 height 20
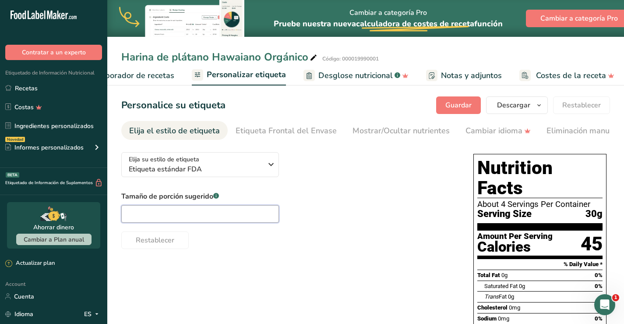
click at [260, 215] on input "text" at bounding box center [200, 214] width 158 height 18
type input "5"
click at [341, 78] on span "Desglose nutricional" at bounding box center [356, 76] width 75 height 12
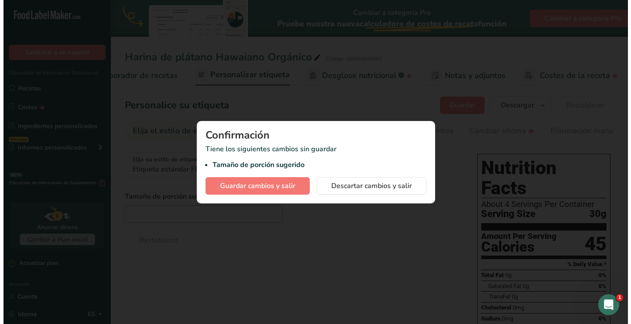
scroll to position [0, 157]
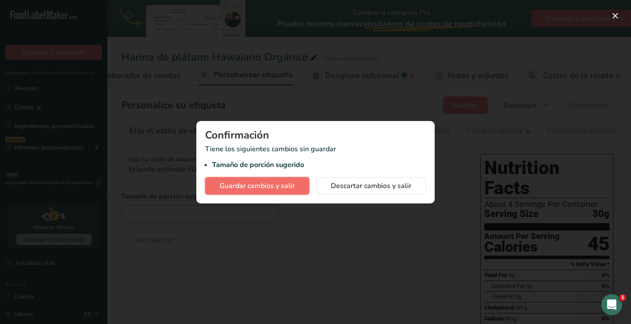
click at [257, 185] on span "Guardar cambios y salir" at bounding box center [257, 186] width 75 height 11
click at [613, 15] on button "button" at bounding box center [615, 16] width 14 height 14
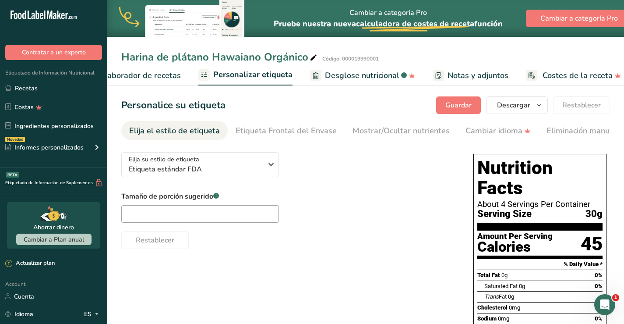
click at [154, 75] on span "Elaborador de recetas" at bounding box center [140, 76] width 81 height 12
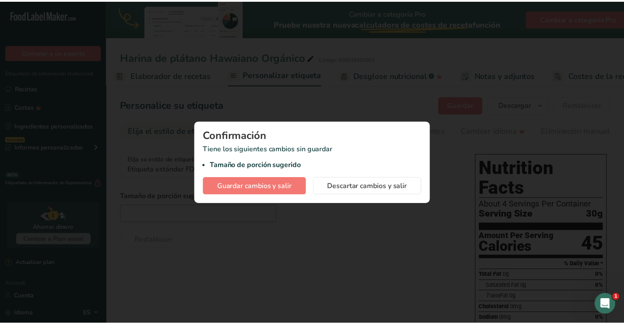
scroll to position [0, 122]
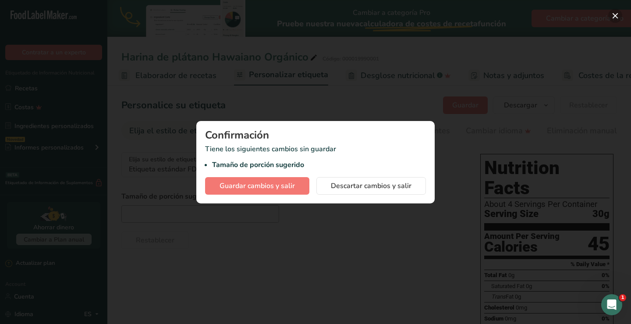
click at [613, 13] on button "button" at bounding box center [615, 16] width 14 height 14
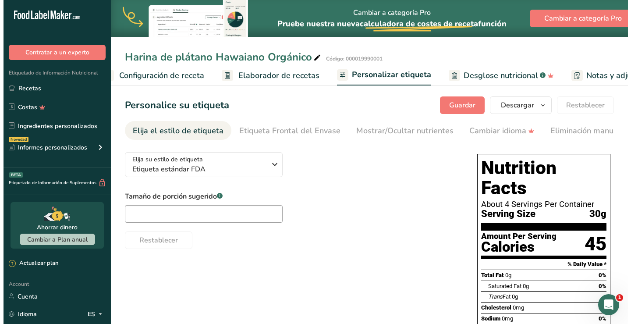
scroll to position [0, 0]
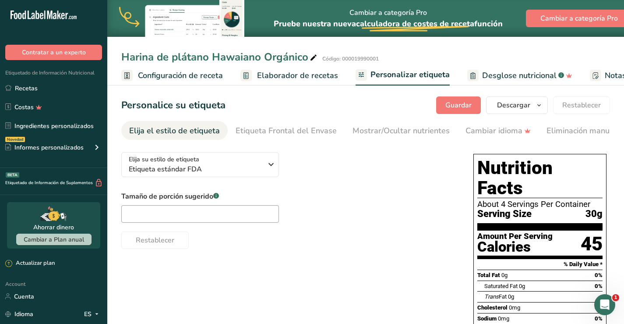
click at [180, 76] on span "Configuración de receta" at bounding box center [180, 76] width 85 height 12
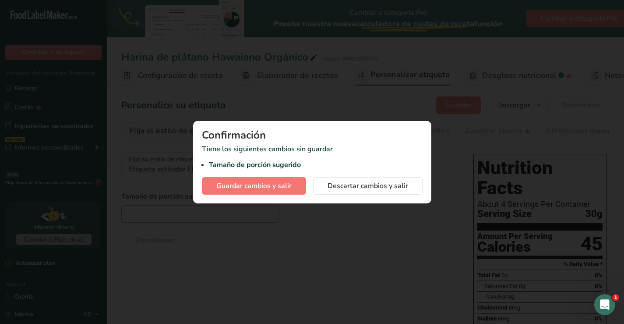
scroll to position [0, 3]
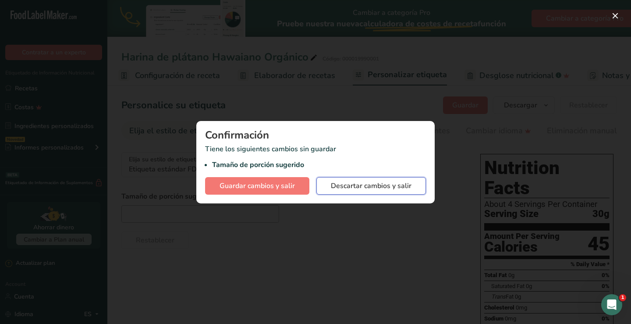
drag, startPoint x: 376, startPoint y: 188, endPoint x: 325, endPoint y: 206, distance: 54.9
click at [326, 206] on div "Confirmación Tiene los siguientes cambios sin guardar Tamaño de porción sugerid…" at bounding box center [315, 162] width 631 height 324
click at [612, 13] on button "button" at bounding box center [615, 16] width 14 height 14
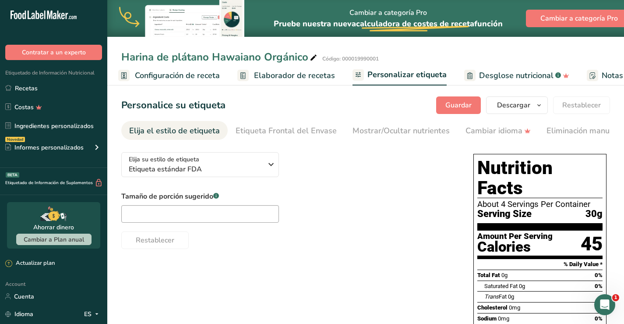
scroll to position [80, 0]
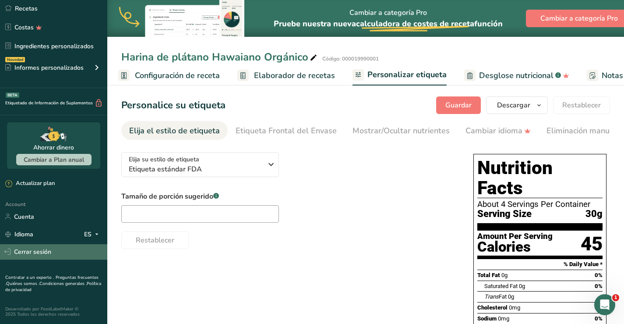
click at [37, 255] on link "Cerrar sesión" at bounding box center [53, 251] width 107 height 15
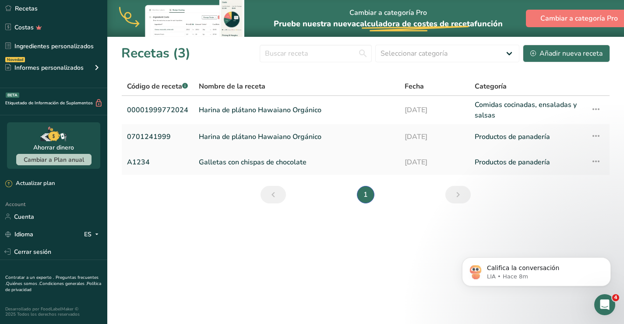
click at [597, 160] on icon at bounding box center [596, 161] width 11 height 16
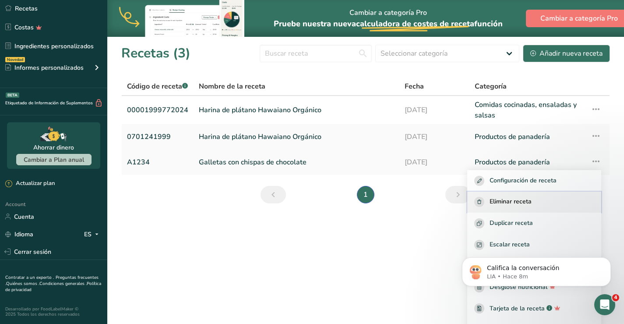
click at [509, 199] on span "Eliminar receta" at bounding box center [511, 202] width 42 height 10
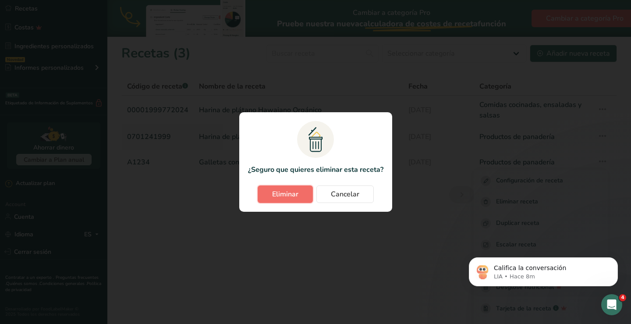
click at [277, 192] on span "Eliminar" at bounding box center [285, 194] width 26 height 11
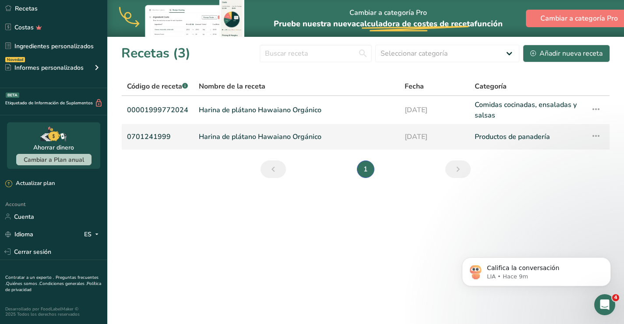
click at [595, 136] on icon at bounding box center [596, 136] width 11 height 16
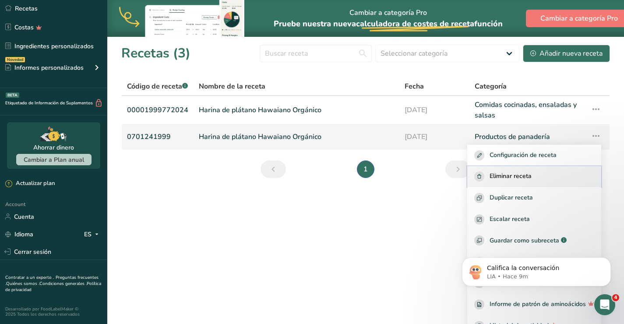
click at [506, 171] on span "Eliminar receta" at bounding box center [511, 176] width 42 height 10
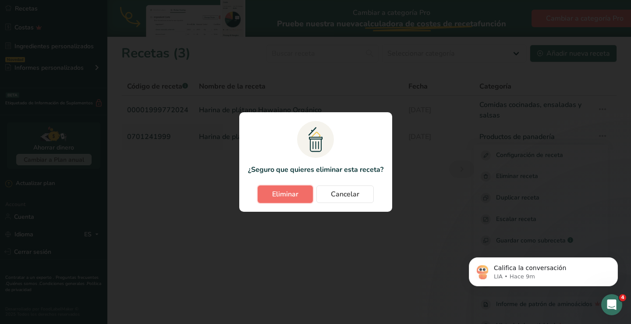
click at [298, 193] on span "Eliminar" at bounding box center [285, 194] width 26 height 11
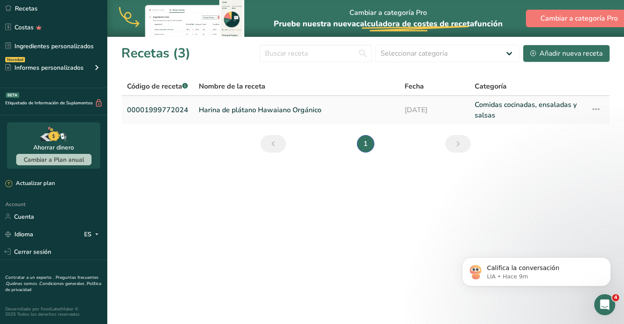
click at [597, 108] on icon at bounding box center [596, 109] width 11 height 16
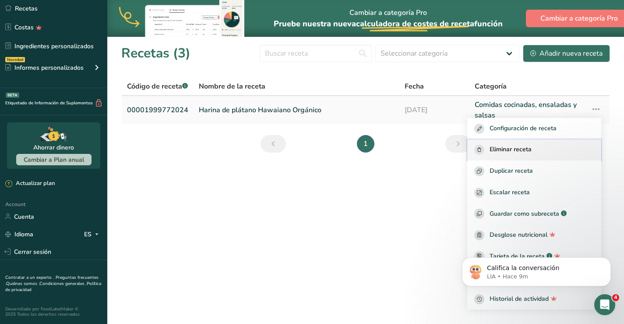
click at [514, 149] on span "Eliminar receta" at bounding box center [511, 150] width 42 height 10
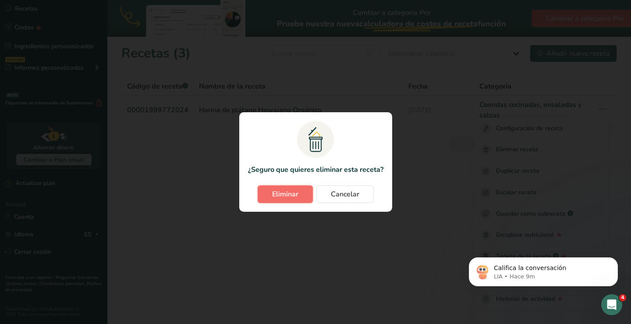
click at [282, 193] on span "Eliminar" at bounding box center [285, 194] width 26 height 11
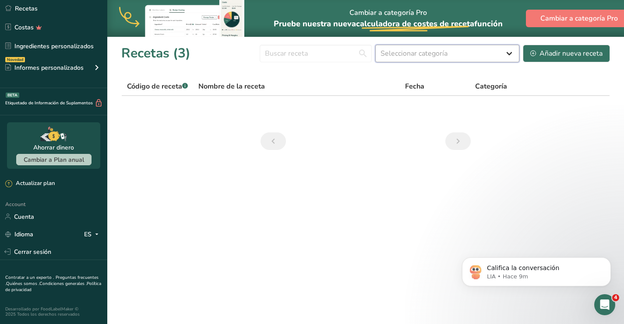
click at [436, 49] on select "Seleccionar categoría Todos Productos de panadería Bebidas Confitería Comidas c…" at bounding box center [448, 54] width 144 height 18
click at [563, 80] on th "Categoría" at bounding box center [528, 87] width 117 height 18
click at [319, 53] on input "text" at bounding box center [316, 54] width 112 height 18
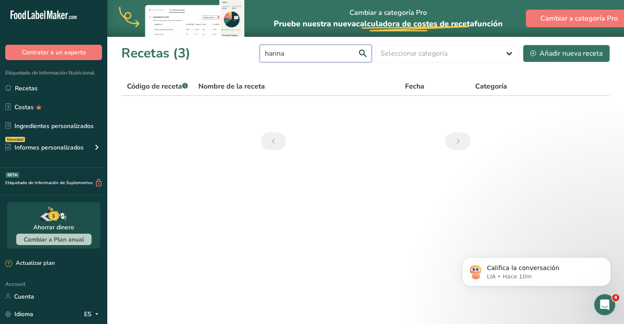
type input "harina"
drag, startPoint x: 297, startPoint y: 53, endPoint x: 247, endPoint y: 50, distance: 50.0
click at [247, 50] on div "Recetas (3) harina Seleccionar categoría Todos Productos de panadería Bebidas C…" at bounding box center [365, 53] width 489 height 20
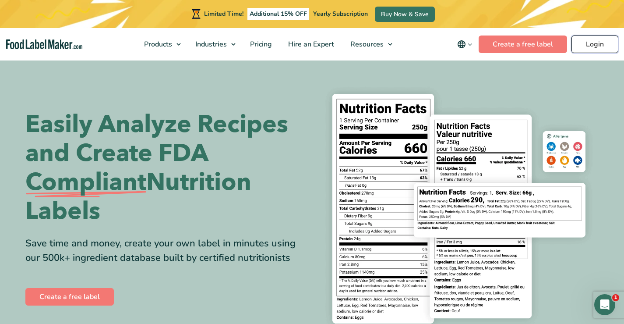
click at [584, 45] on link "Login" at bounding box center [595, 44] width 47 height 18
click at [584, 46] on link "Login" at bounding box center [595, 44] width 47 height 18
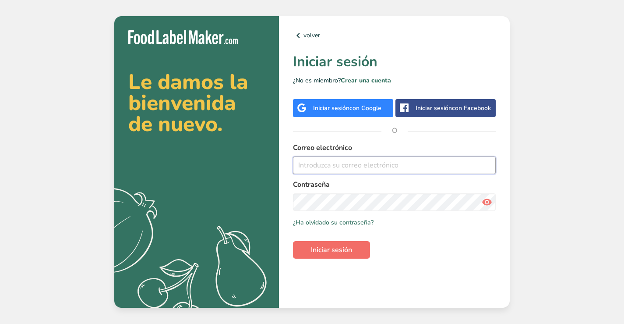
type input "[EMAIL_ADDRESS][DOMAIN_NAME]"
click at [331, 249] on span "Iniciar sesión" at bounding box center [331, 250] width 41 height 11
click at [331, 251] on span "Iniciar sesión" at bounding box center [331, 250] width 41 height 11
click at [326, 251] on span "Iniciar sesión" at bounding box center [331, 250] width 41 height 11
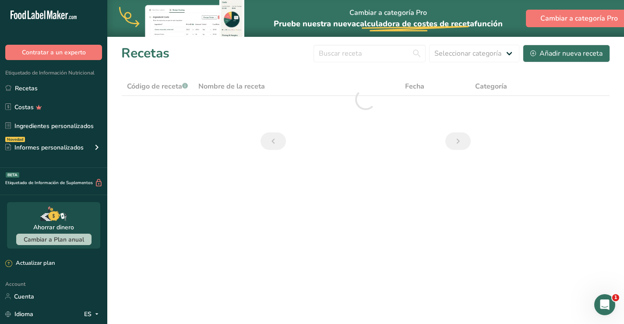
click at [337, 253] on main "Cambiar a categoría Pro Pruebe nuestra nueva calculadora de costes de receta .a…" at bounding box center [312, 162] width 624 height 324
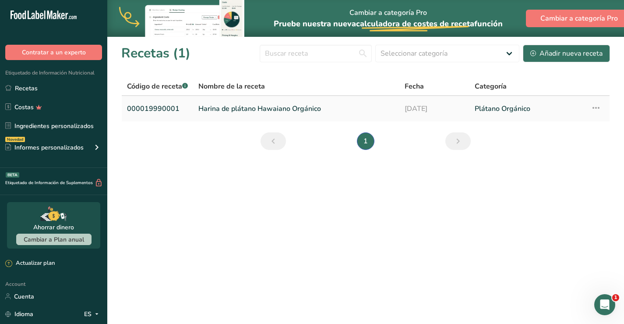
click at [265, 106] on link "Harina de plátano Hawaiano Orgánico" at bounding box center [297, 108] width 196 height 18
click at [597, 107] on icon at bounding box center [596, 108] width 11 height 16
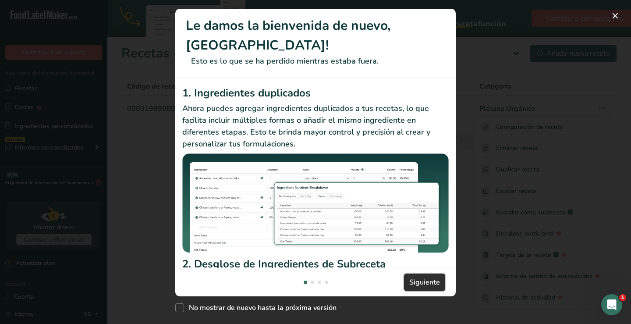
click at [422, 277] on span "Siguiente" at bounding box center [424, 282] width 31 height 11
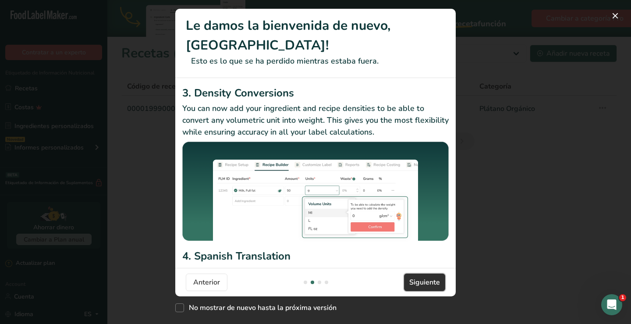
click at [422, 277] on span "Siguiente" at bounding box center [424, 282] width 31 height 11
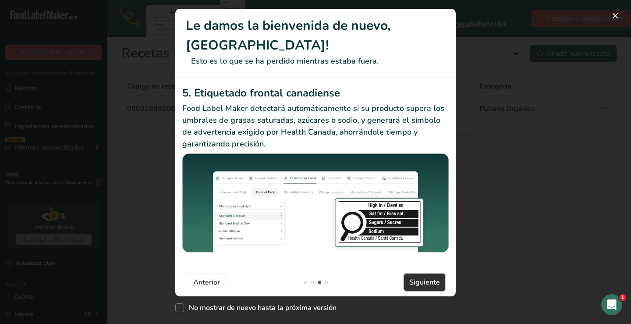
click at [422, 277] on span "Siguiente" at bounding box center [424, 282] width 31 height 11
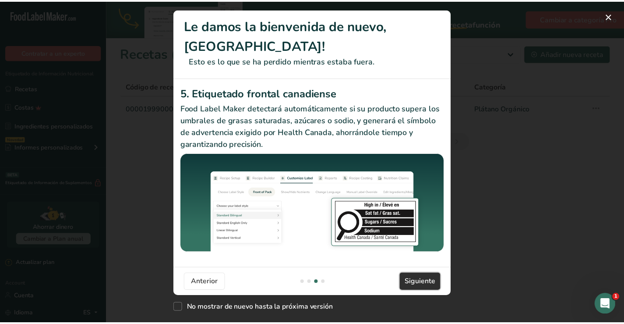
scroll to position [0, 841]
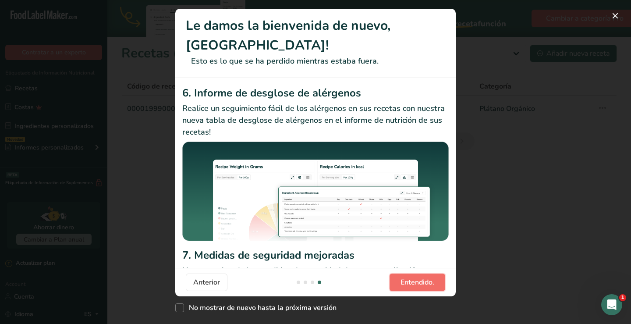
click at [422, 277] on span "Entendido." at bounding box center [418, 282] width 34 height 11
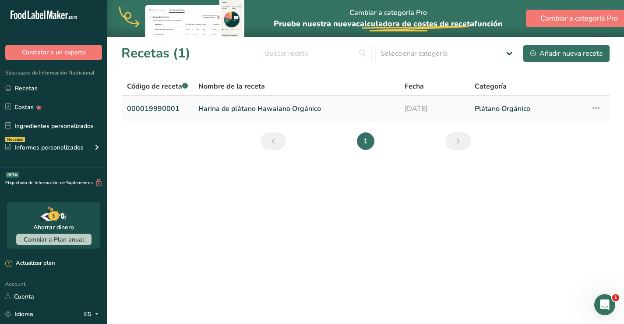
click at [598, 108] on icon at bounding box center [596, 108] width 11 height 16
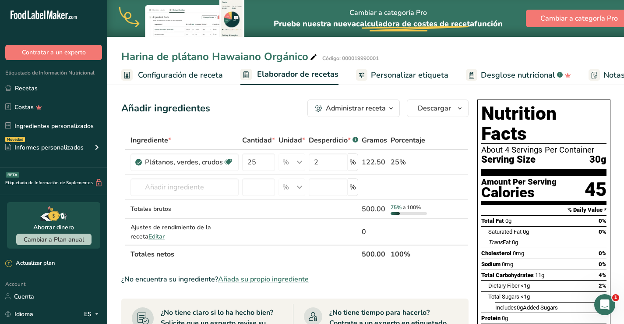
click at [273, 54] on div "Harina de plátano Hawaiano Orgánico" at bounding box center [220, 57] width 198 height 16
click at [314, 56] on icon at bounding box center [314, 57] width 8 height 12
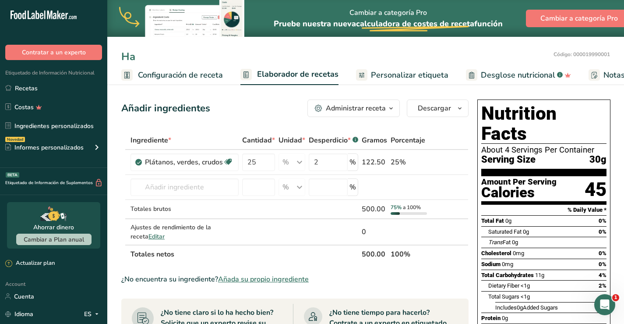
type input "H"
click at [126, 57] on input "organic Hawaiian banana flour" at bounding box center [335, 57] width 429 height 16
click at [349, 54] on input "Organic Hawaiian Banana Flour" at bounding box center [335, 57] width 429 height 16
type input "Organic Hawaiian Banana Flour"
click at [390, 75] on span "Personalizar etiqueta" at bounding box center [410, 75] width 78 height 12
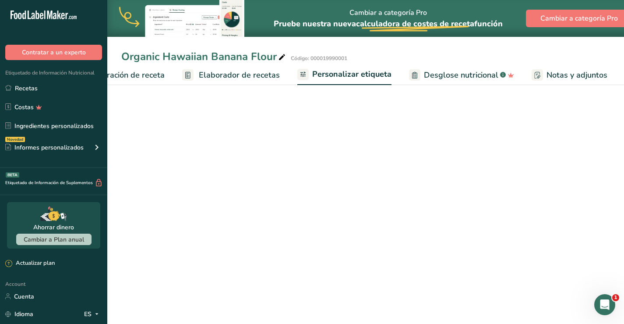
scroll to position [0, 164]
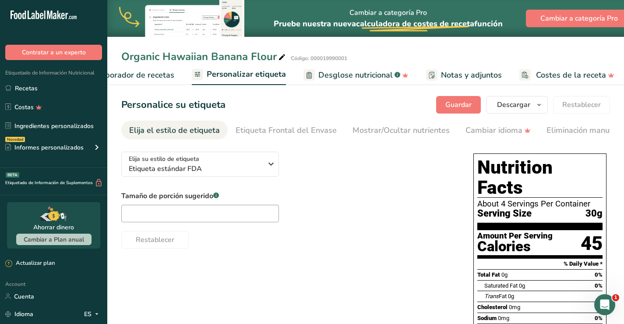
click at [207, 130] on div "Elija el estilo de etiqueta" at bounding box center [174, 130] width 91 height 12
click at [259, 164] on div "Elija su estilo de etiqueta Etiqueta estándar FDA" at bounding box center [196, 164] width 134 height 20
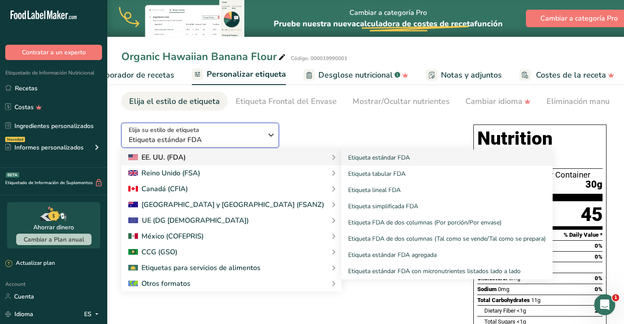
scroll to position [44, 0]
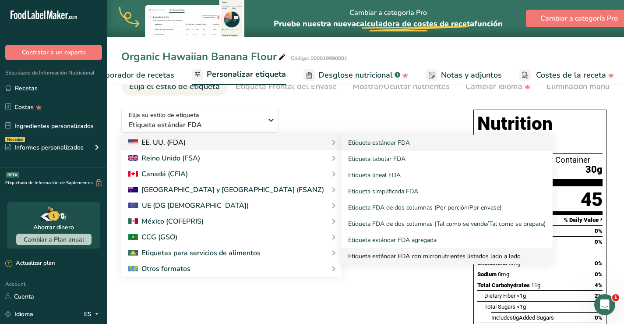
click at [355, 259] on link "Etiqueta estándar FDA con micronutrientes listados lado a lado" at bounding box center [447, 256] width 212 height 16
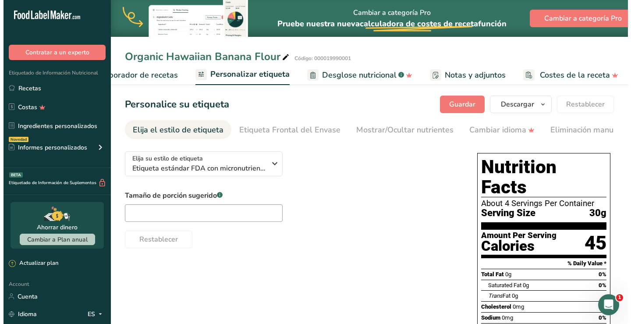
scroll to position [0, 0]
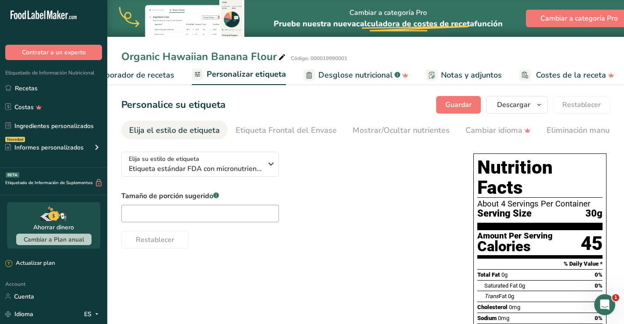
click at [347, 74] on span "Desglose nutricional" at bounding box center [356, 75] width 75 height 12
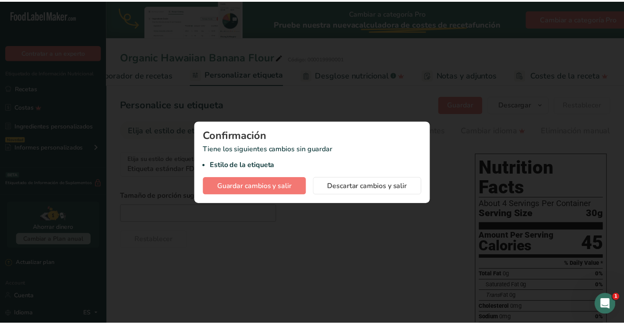
scroll to position [0, 157]
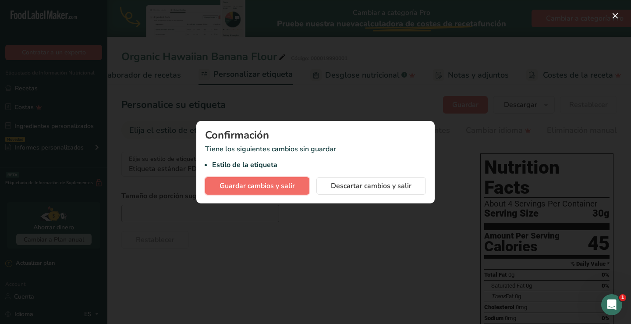
click at [281, 185] on span "Guardar cambios y salir" at bounding box center [257, 186] width 75 height 11
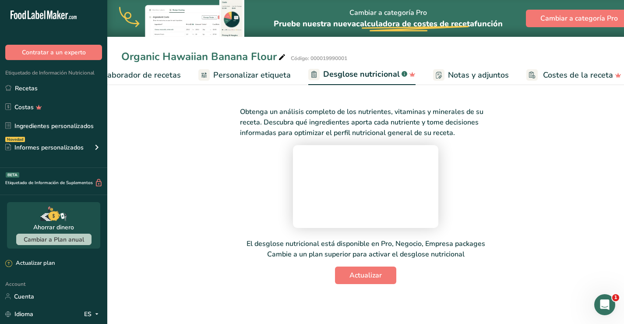
scroll to position [73, 0]
click at [365, 280] on span "Actualizar" at bounding box center [366, 275] width 32 height 11
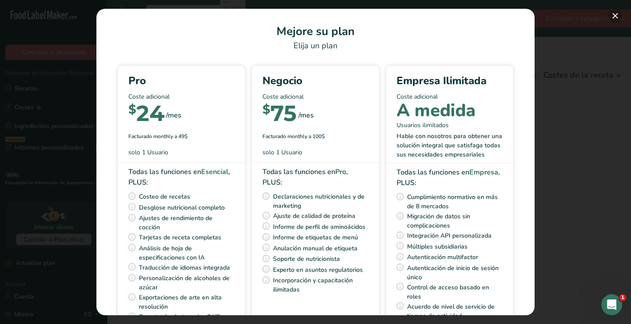
click at [616, 15] on button "Pick Your Pricing Plan Modal" at bounding box center [615, 16] width 14 height 14
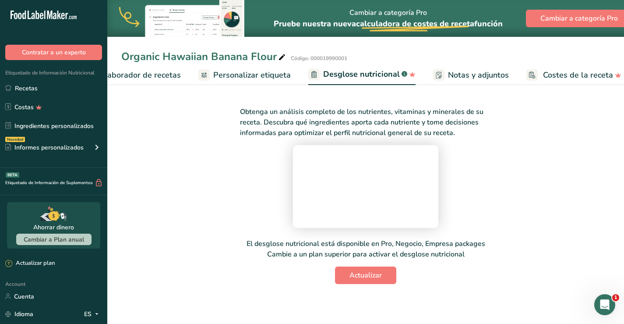
click at [472, 78] on span "Notas y adjuntos" at bounding box center [478, 75] width 61 height 12
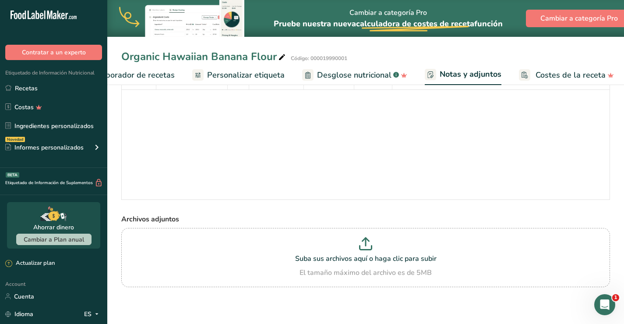
scroll to position [56, 0]
click at [561, 76] on span "Costes de la receta" at bounding box center [571, 75] width 70 height 12
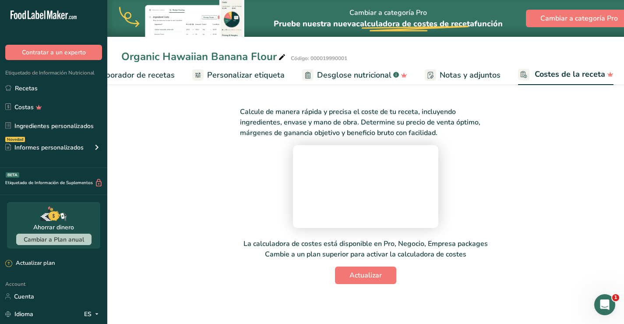
click at [470, 74] on span "Notas y adjuntos" at bounding box center [470, 75] width 61 height 12
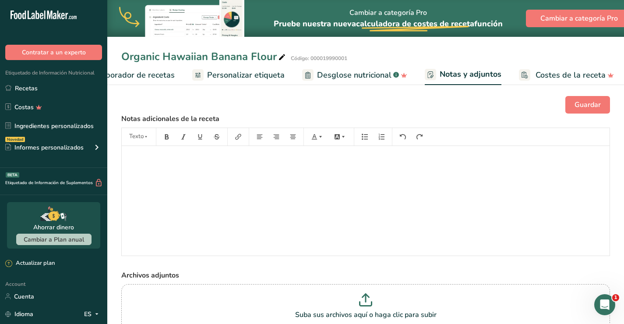
click at [559, 74] on span "Costes de la receta" at bounding box center [571, 75] width 70 height 12
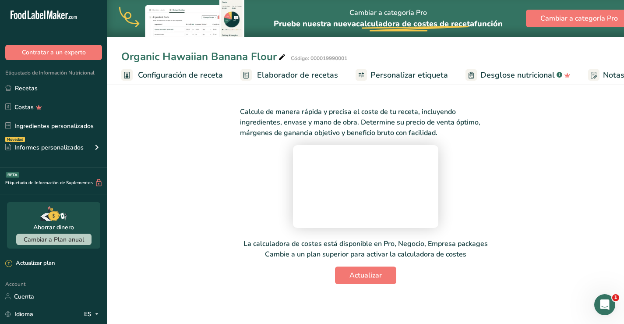
click at [179, 76] on span "Configuración de receta" at bounding box center [180, 75] width 85 height 12
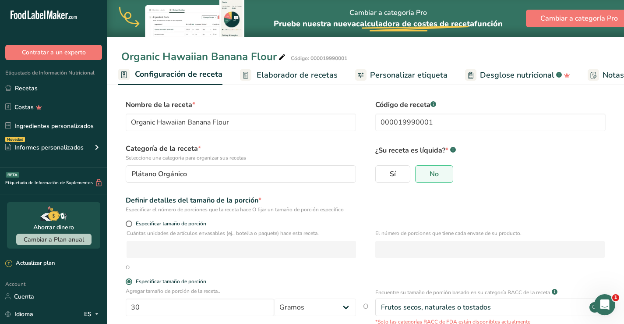
scroll to position [44, 0]
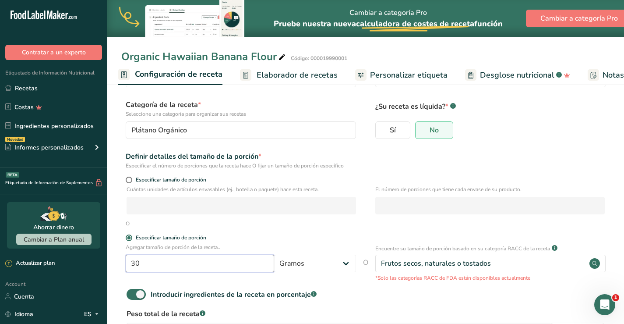
drag, startPoint x: 173, startPoint y: 263, endPoint x: 118, endPoint y: 254, distance: 55.5
click at [118, 254] on section "Nombre de la receta * Organic Hawaiian Banana Flour Código de receta .a-a{fill:…" at bounding box center [365, 216] width 517 height 356
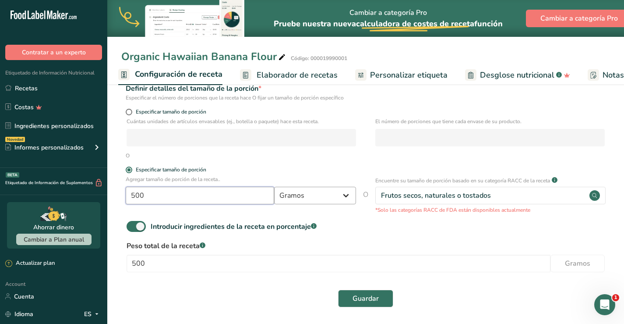
scroll to position [114, 0]
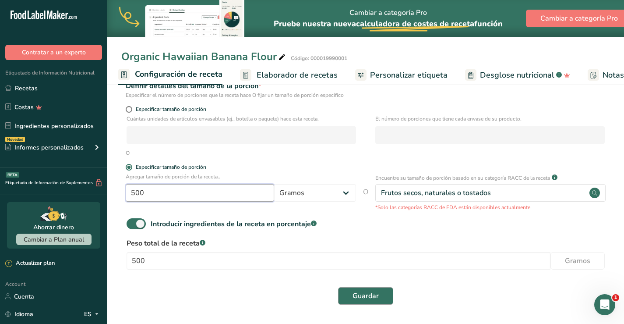
type input "500"
click at [366, 294] on span "Guardar" at bounding box center [366, 296] width 26 height 11
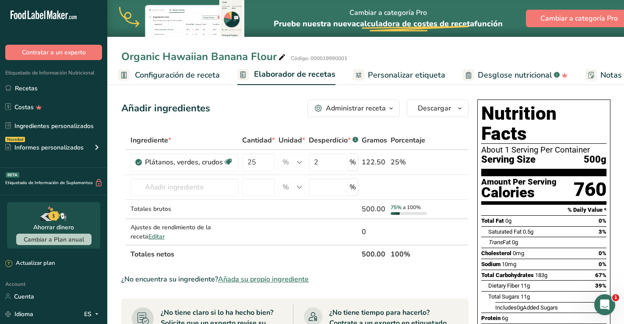
click at [398, 76] on span "Personalizar etiqueta" at bounding box center [407, 75] width 78 height 12
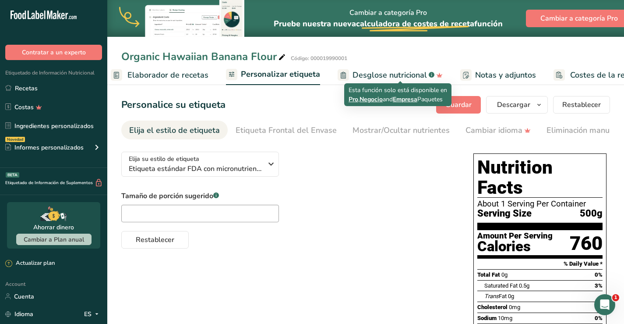
scroll to position [0, 164]
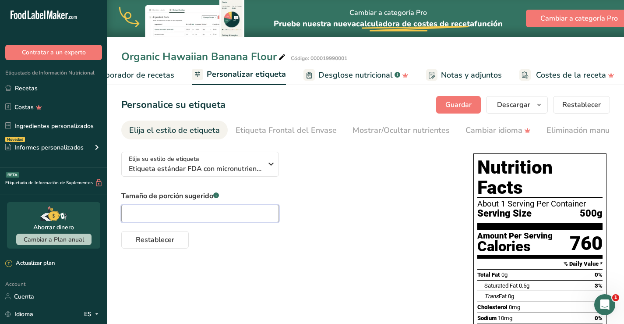
click at [267, 214] on input "text" at bounding box center [200, 214] width 158 height 18
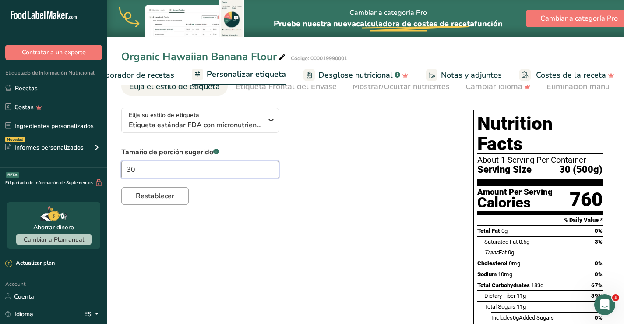
type input "30"
click at [162, 195] on span "Restablecer" at bounding box center [155, 196] width 39 height 11
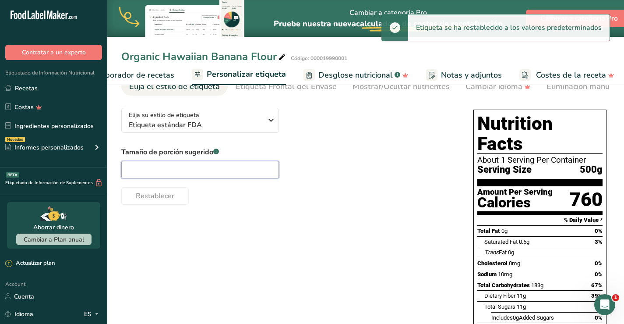
click at [227, 171] on input "text" at bounding box center [200, 170] width 158 height 18
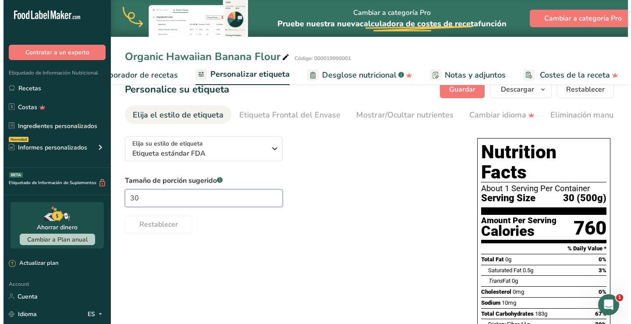
scroll to position [0, 0]
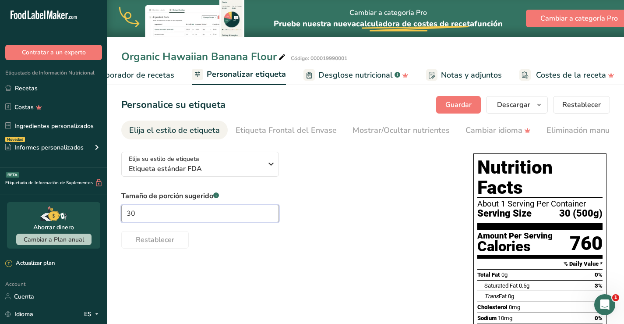
type input "30"
click at [342, 77] on span "Desglose nutricional" at bounding box center [356, 75] width 75 height 12
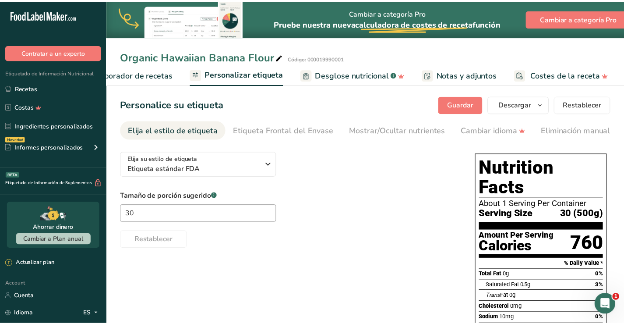
scroll to position [0, 157]
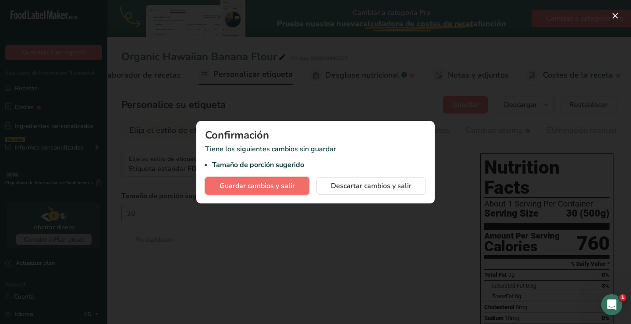
click at [258, 187] on span "Guardar cambios y salir" at bounding box center [257, 186] width 75 height 11
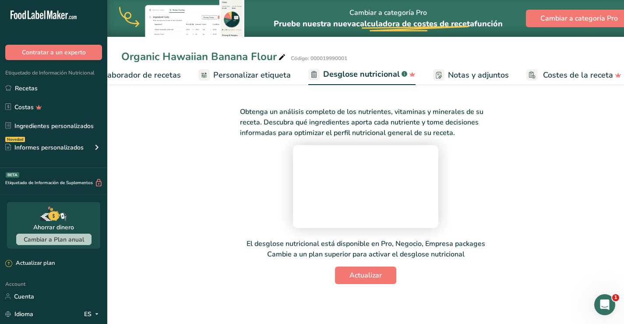
click at [468, 74] on span "Notas y adjuntos" at bounding box center [478, 75] width 61 height 12
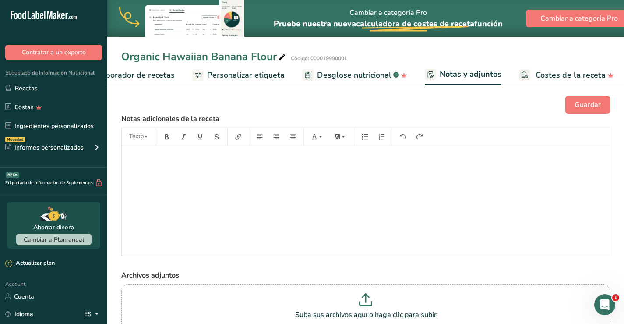
click at [536, 75] on span "Costes de la receta" at bounding box center [571, 75] width 70 height 12
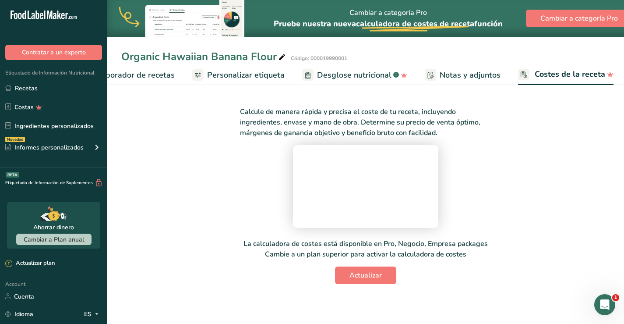
scroll to position [68, 0]
click at [120, 76] on span "Elaborador de recetas" at bounding box center [134, 75] width 81 height 12
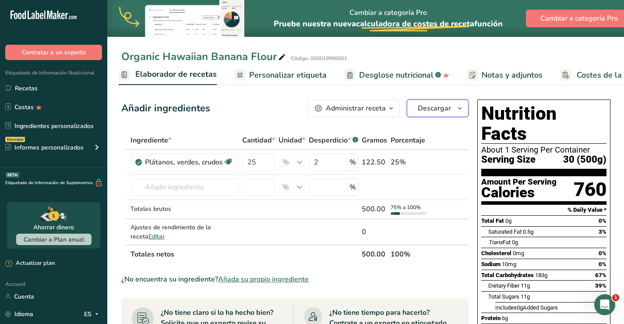
click at [439, 105] on span "Descargar" at bounding box center [434, 108] width 33 height 11
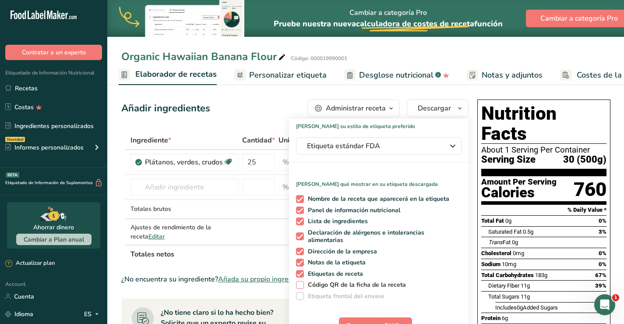
click at [297, 284] on span at bounding box center [300, 285] width 8 height 8
click at [297, 284] on input "Código QR de la ficha de la receta" at bounding box center [299, 285] width 6 height 6
checkbox input "true"
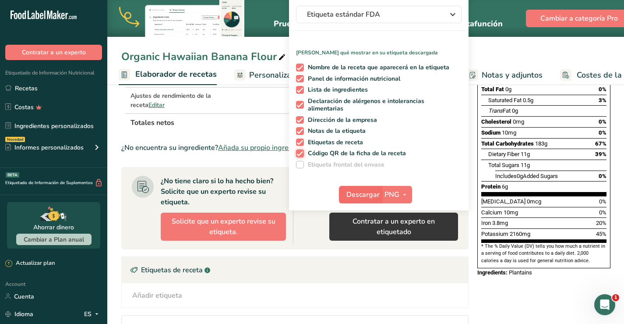
scroll to position [88, 0]
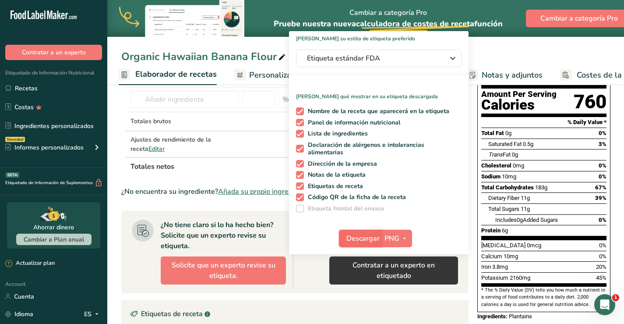
click at [364, 232] on button "Descargar" at bounding box center [360, 239] width 43 height 18
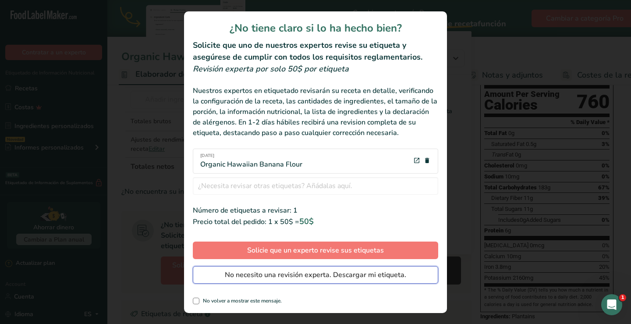
click at [325, 272] on span "No necesito una revisión experta. Descargar mi etiqueta." at bounding box center [315, 275] width 181 height 11
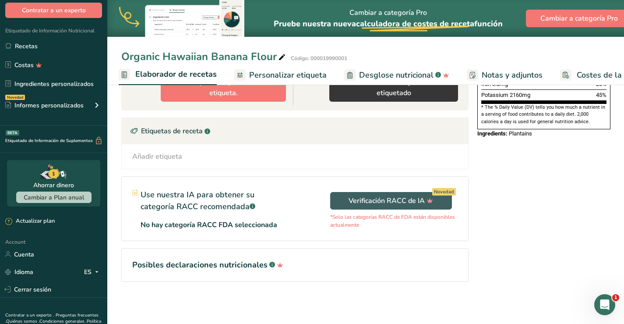
scroll to position [80, 0]
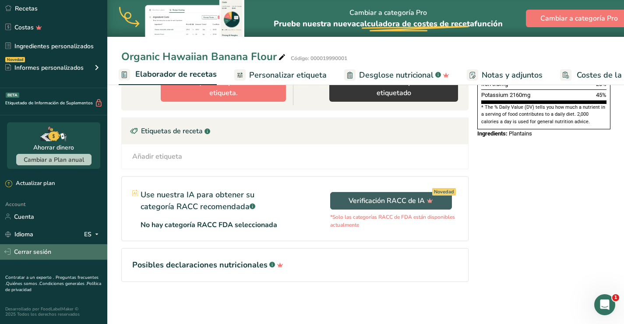
click at [47, 248] on link "Cerrar sesión" at bounding box center [53, 251] width 107 height 15
